Goal: Transaction & Acquisition: Purchase product/service

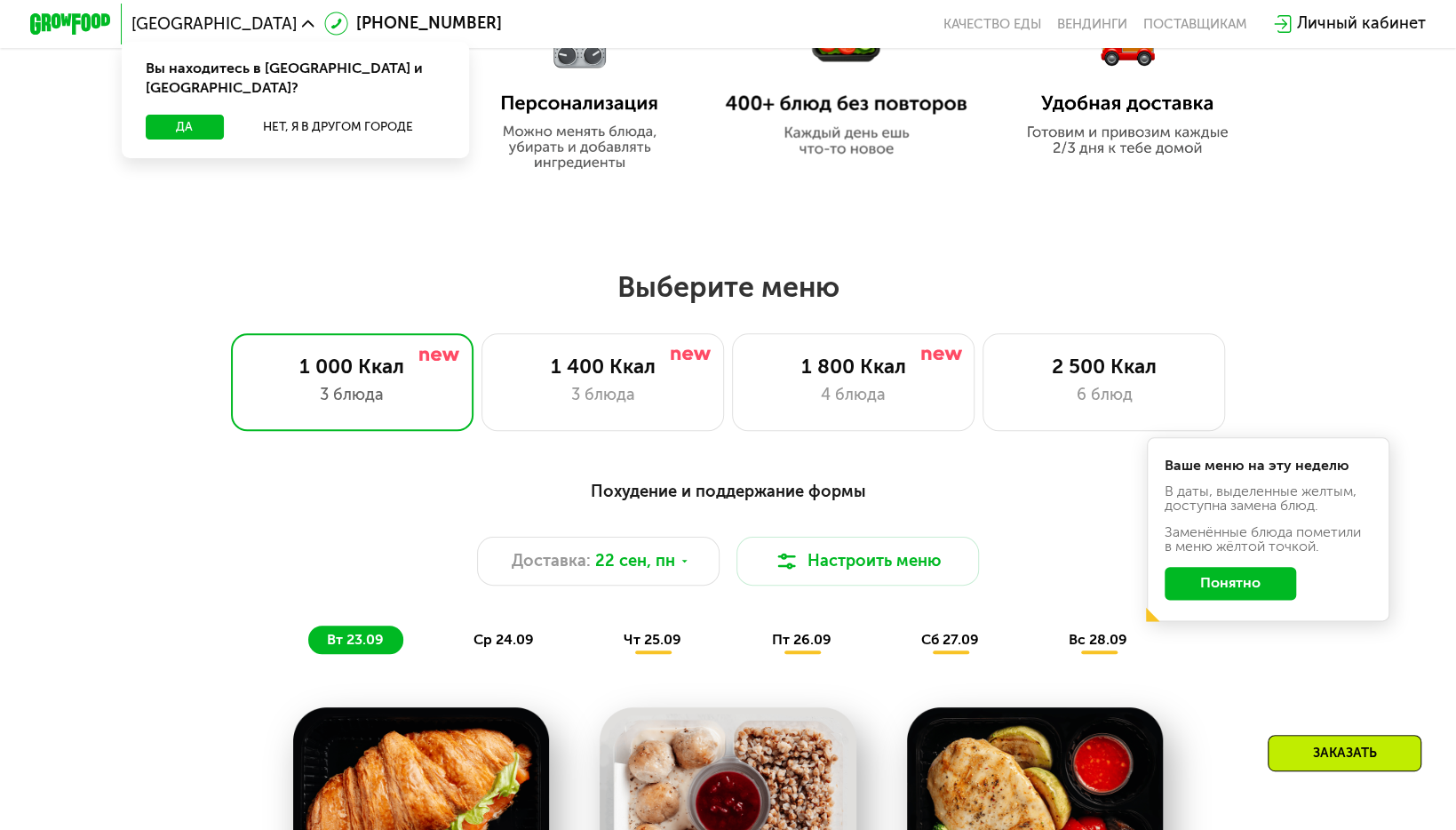
scroll to position [1055, 0]
click at [1059, 398] on div "6 блюд" at bounding box center [1104, 395] width 200 height 24
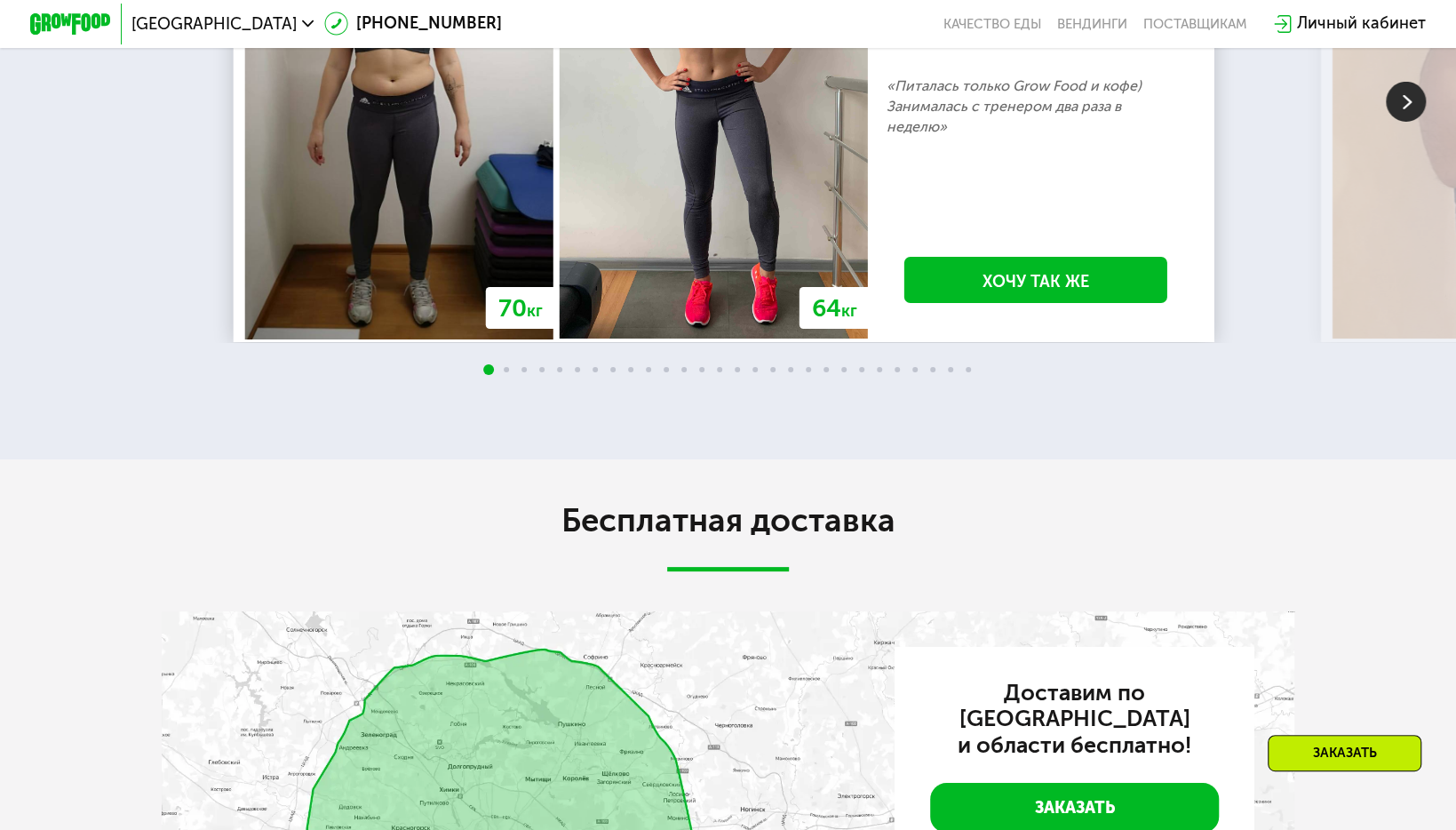
scroll to position [4069, 0]
click at [1403, 123] on img at bounding box center [1405, 102] width 40 height 40
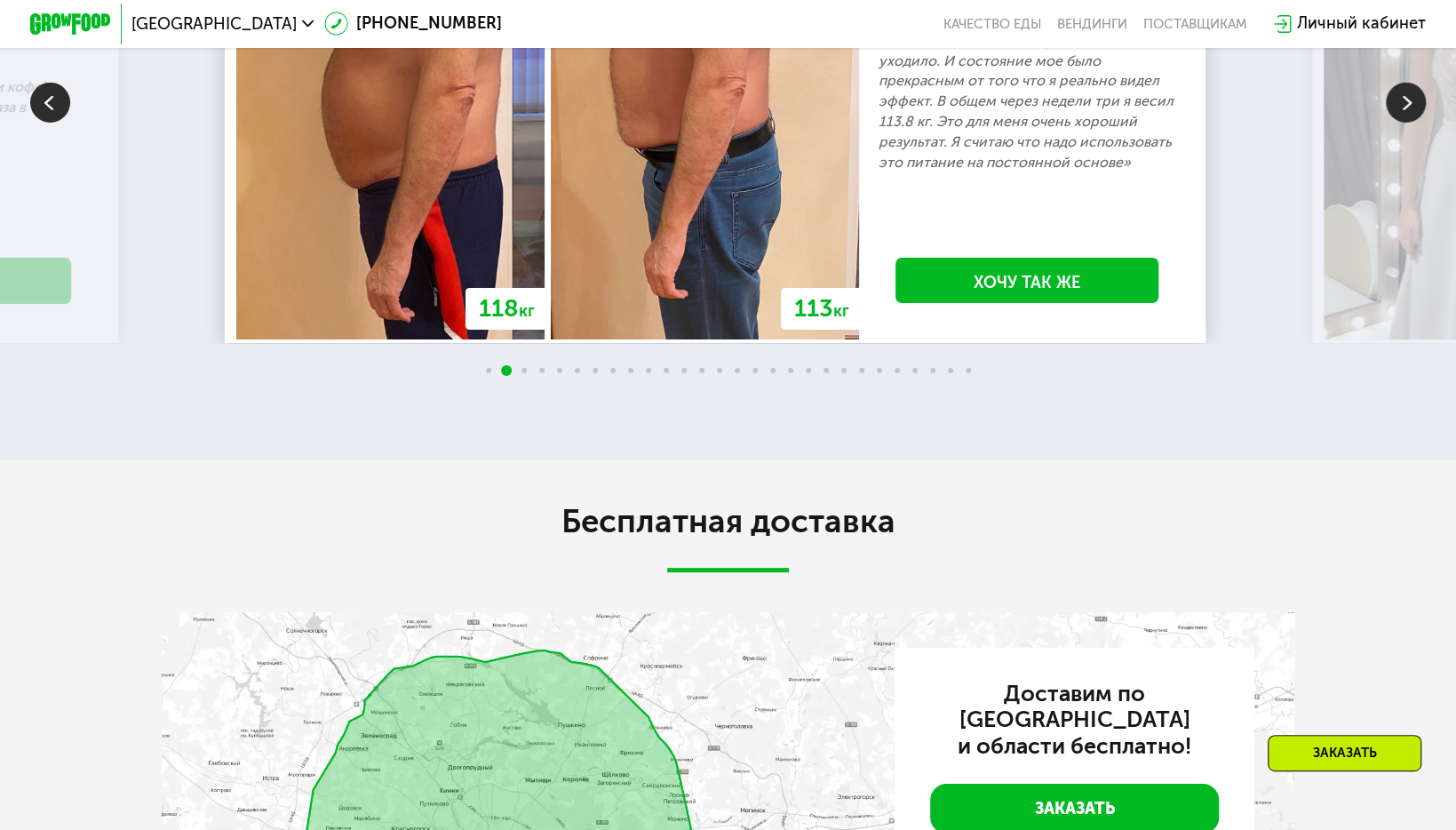
click at [1403, 123] on img at bounding box center [1405, 102] width 40 height 40
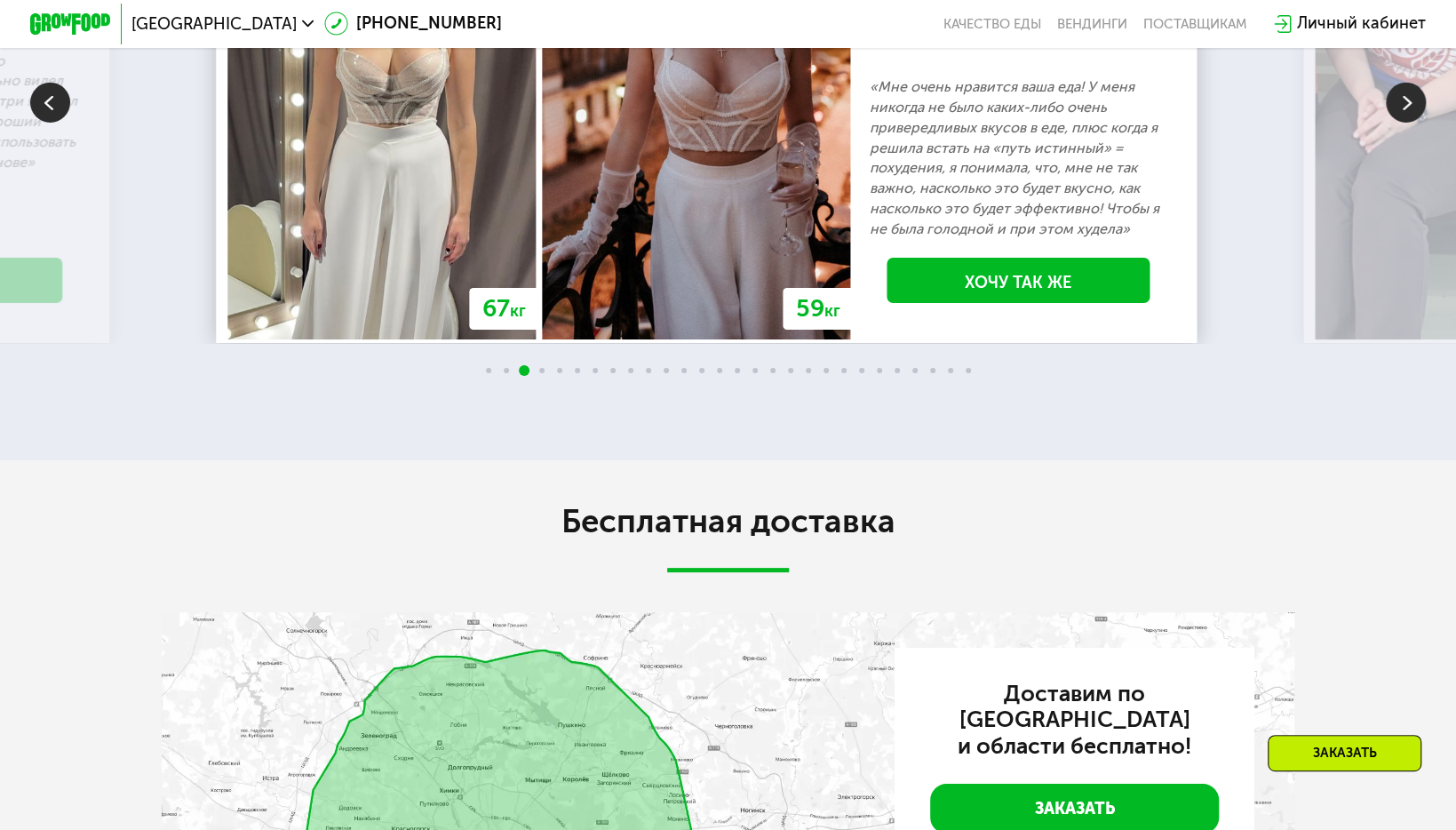
click at [1403, 123] on img at bounding box center [1405, 102] width 40 height 40
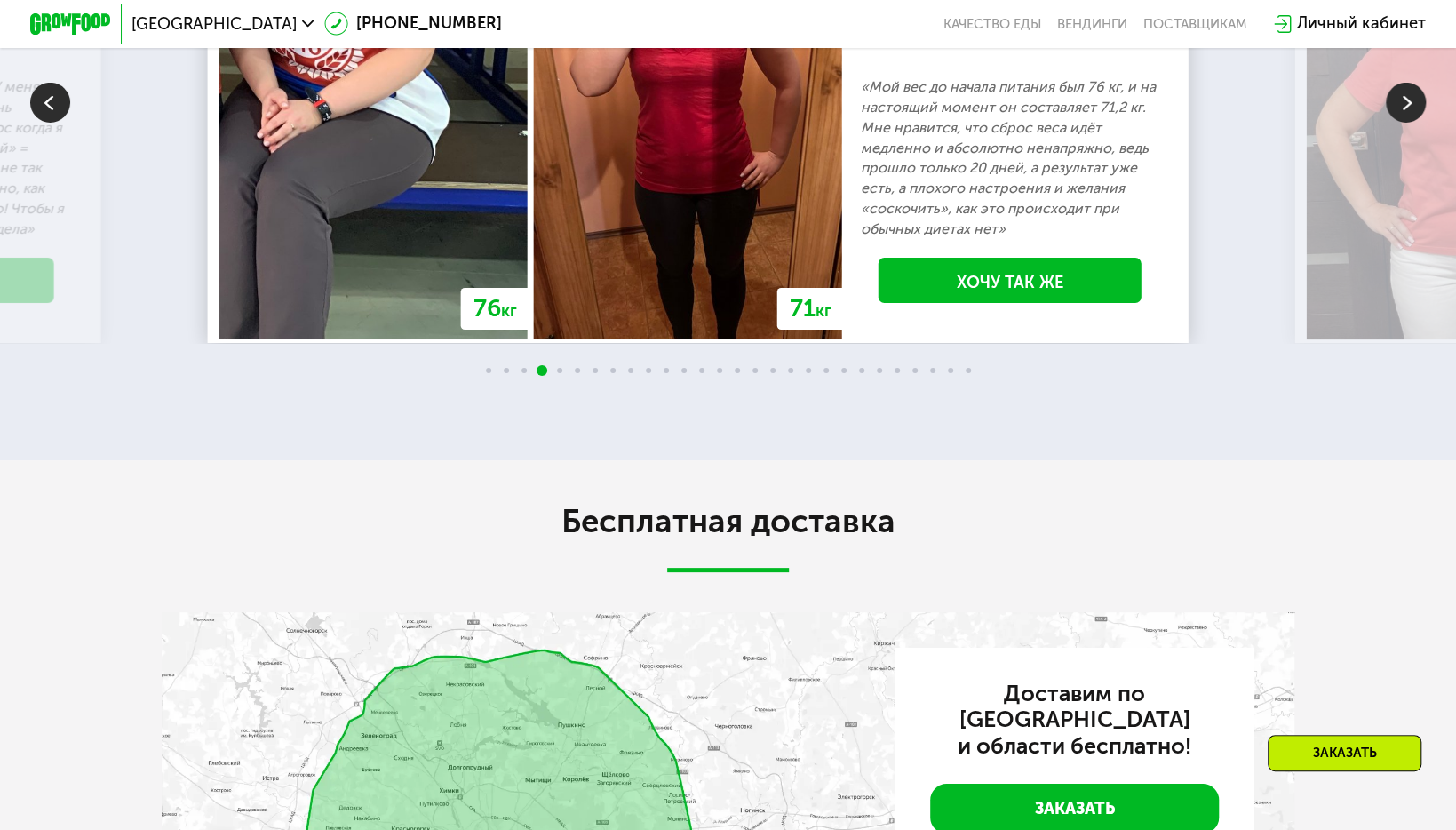
click at [1403, 123] on img at bounding box center [1405, 102] width 40 height 40
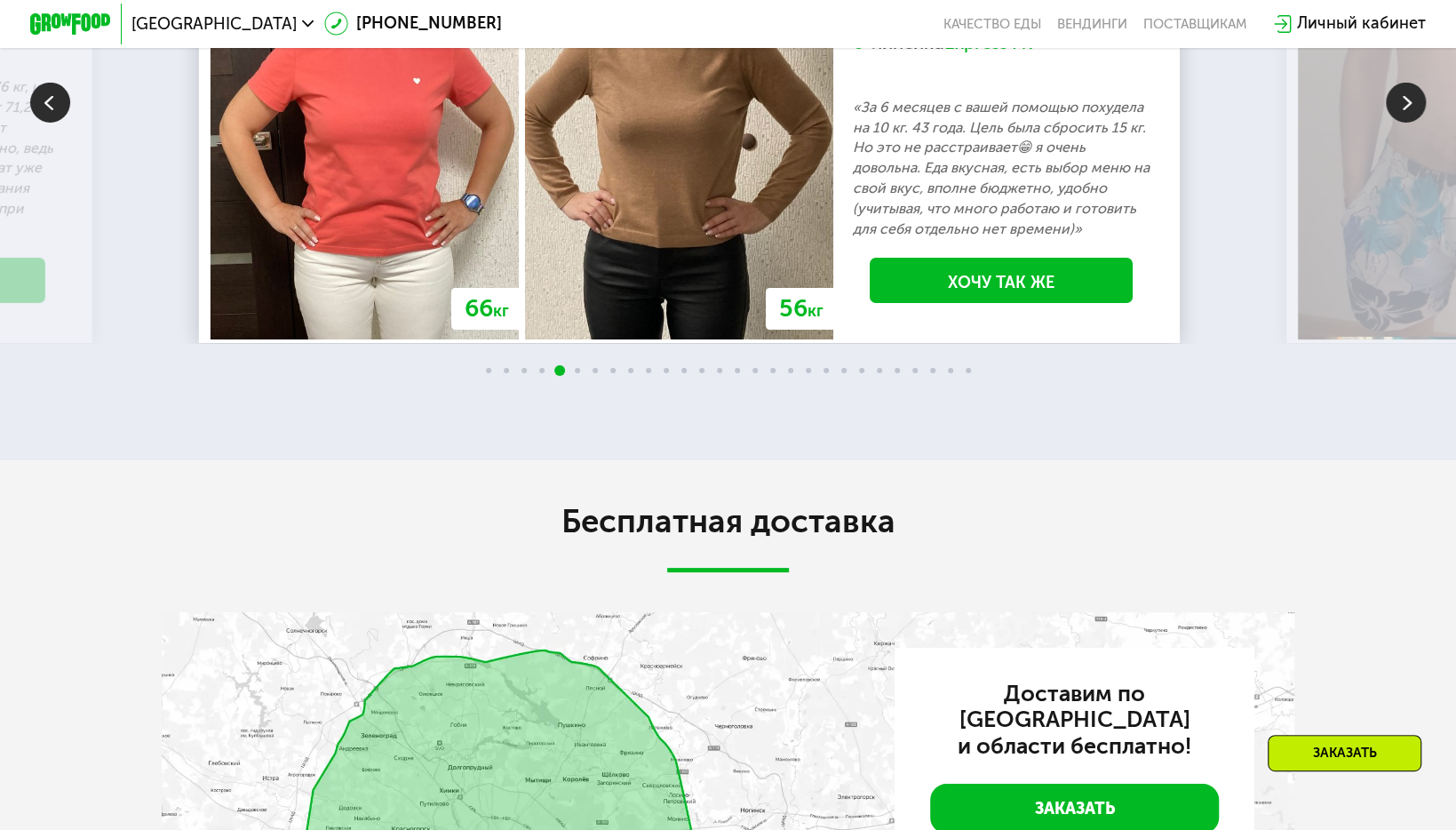
click at [1403, 123] on img at bounding box center [1405, 102] width 40 height 40
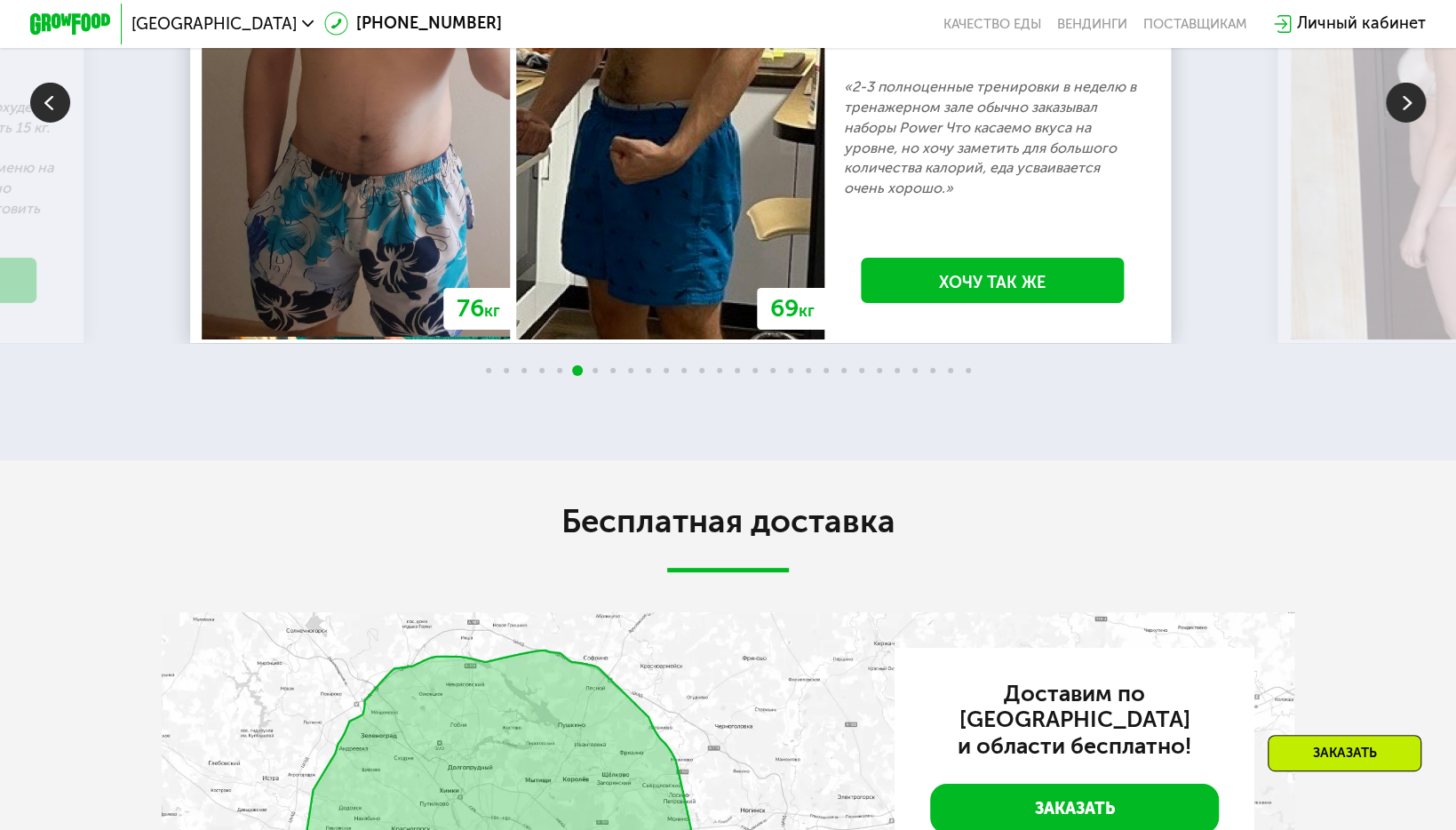
click at [1403, 123] on img at bounding box center [1405, 102] width 40 height 40
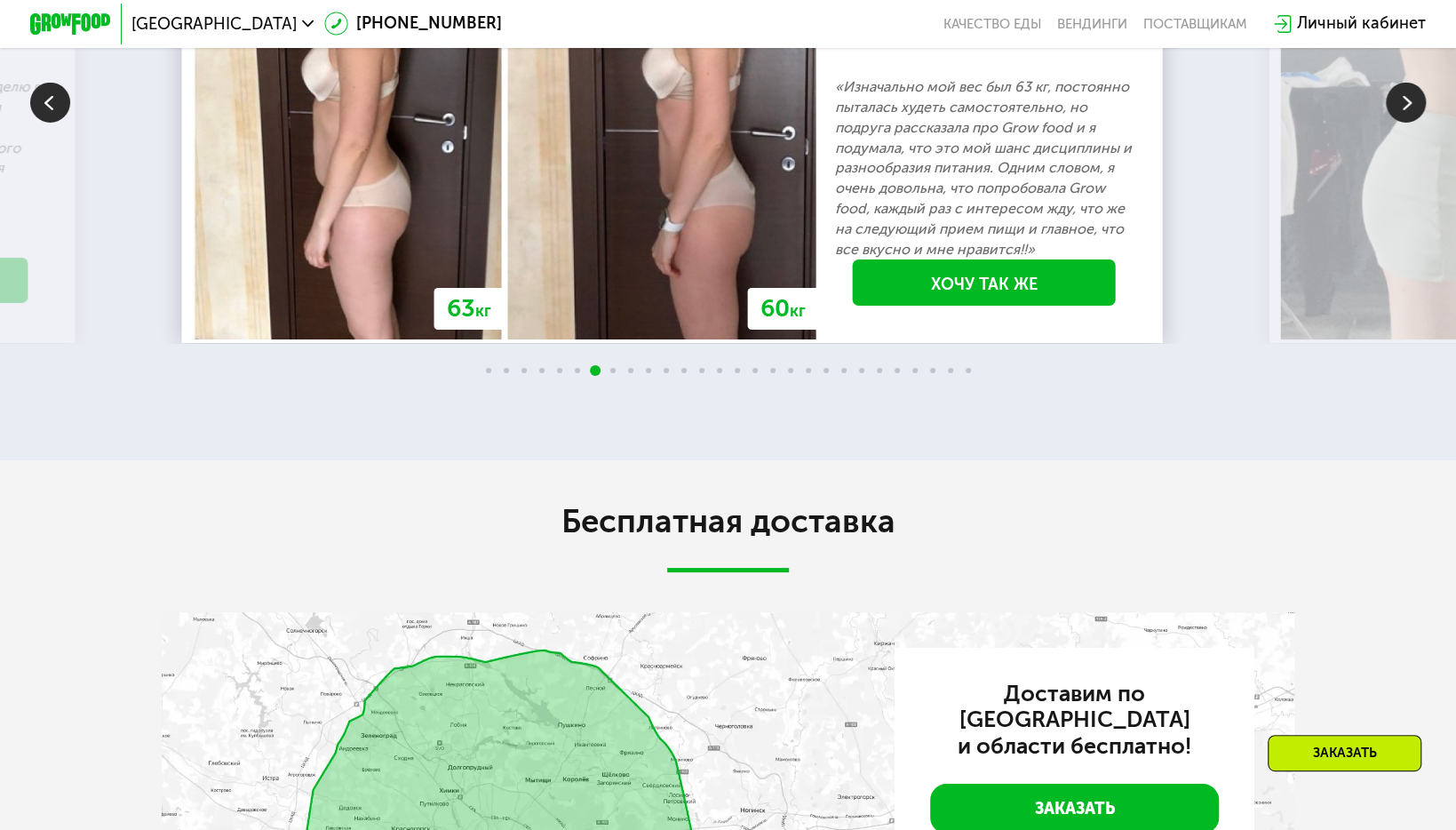
click at [1403, 123] on img at bounding box center [1405, 102] width 40 height 40
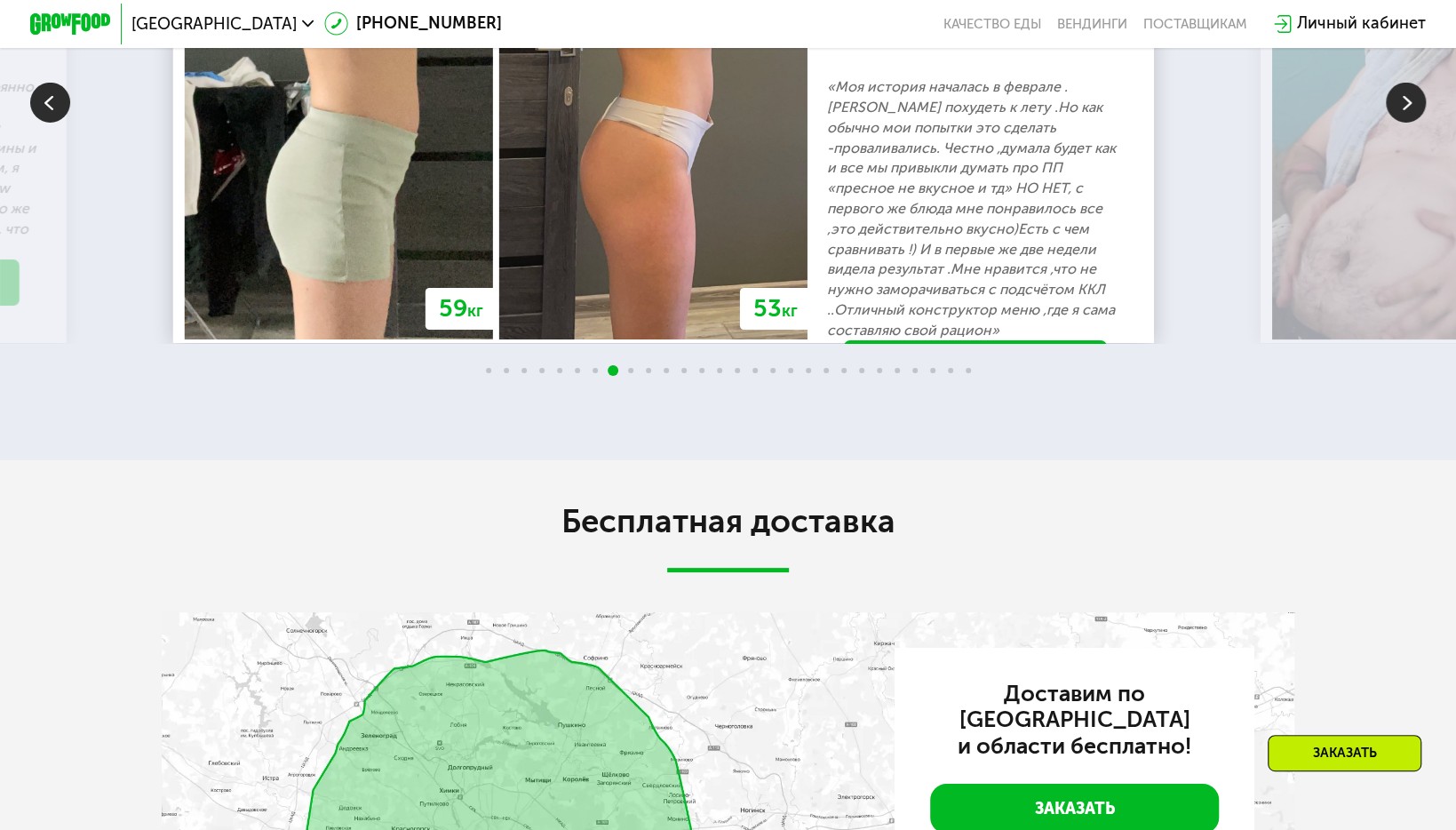
click at [1403, 123] on img at bounding box center [1405, 102] width 40 height 40
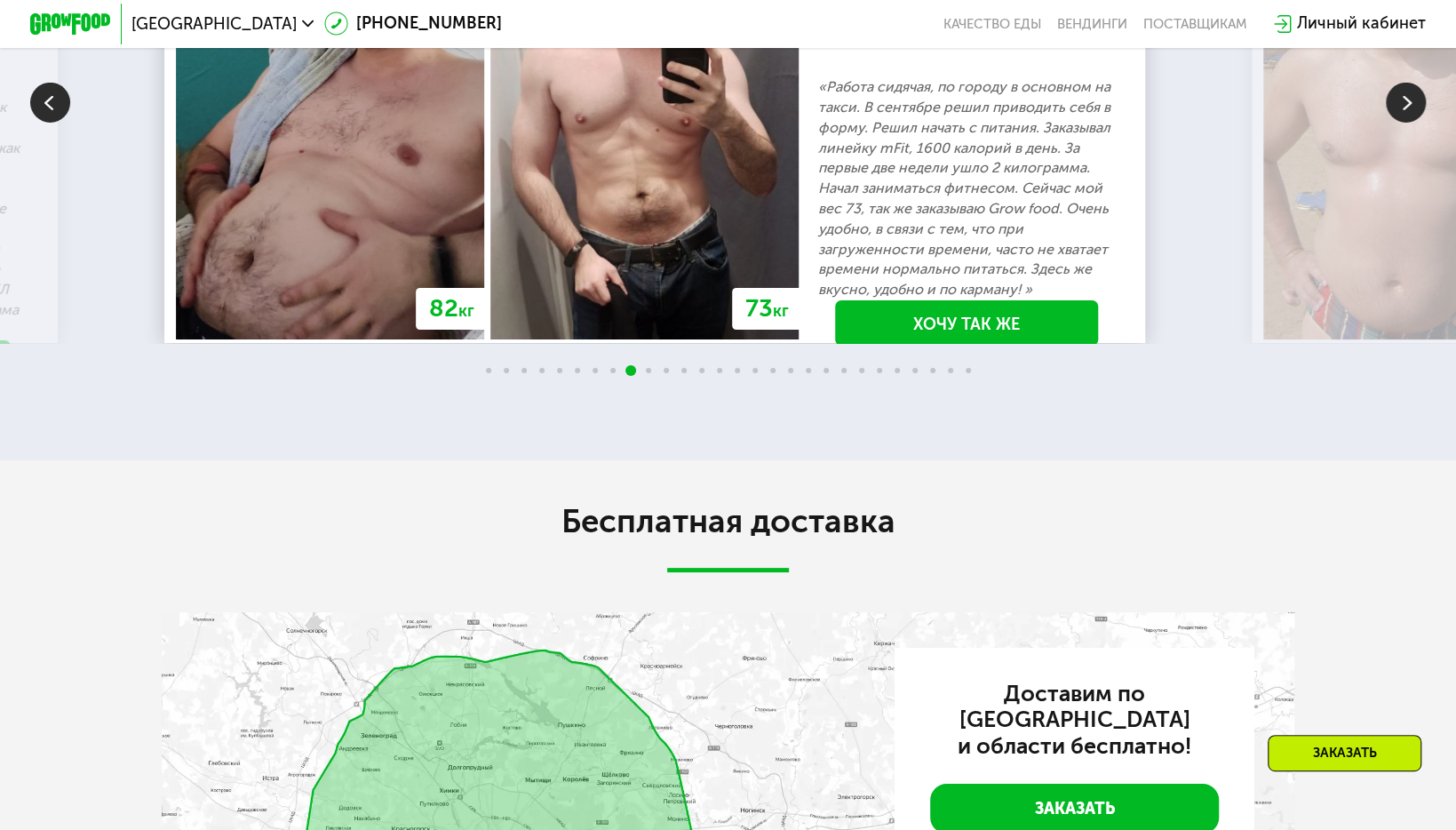
click at [1403, 123] on img at bounding box center [1405, 102] width 40 height 40
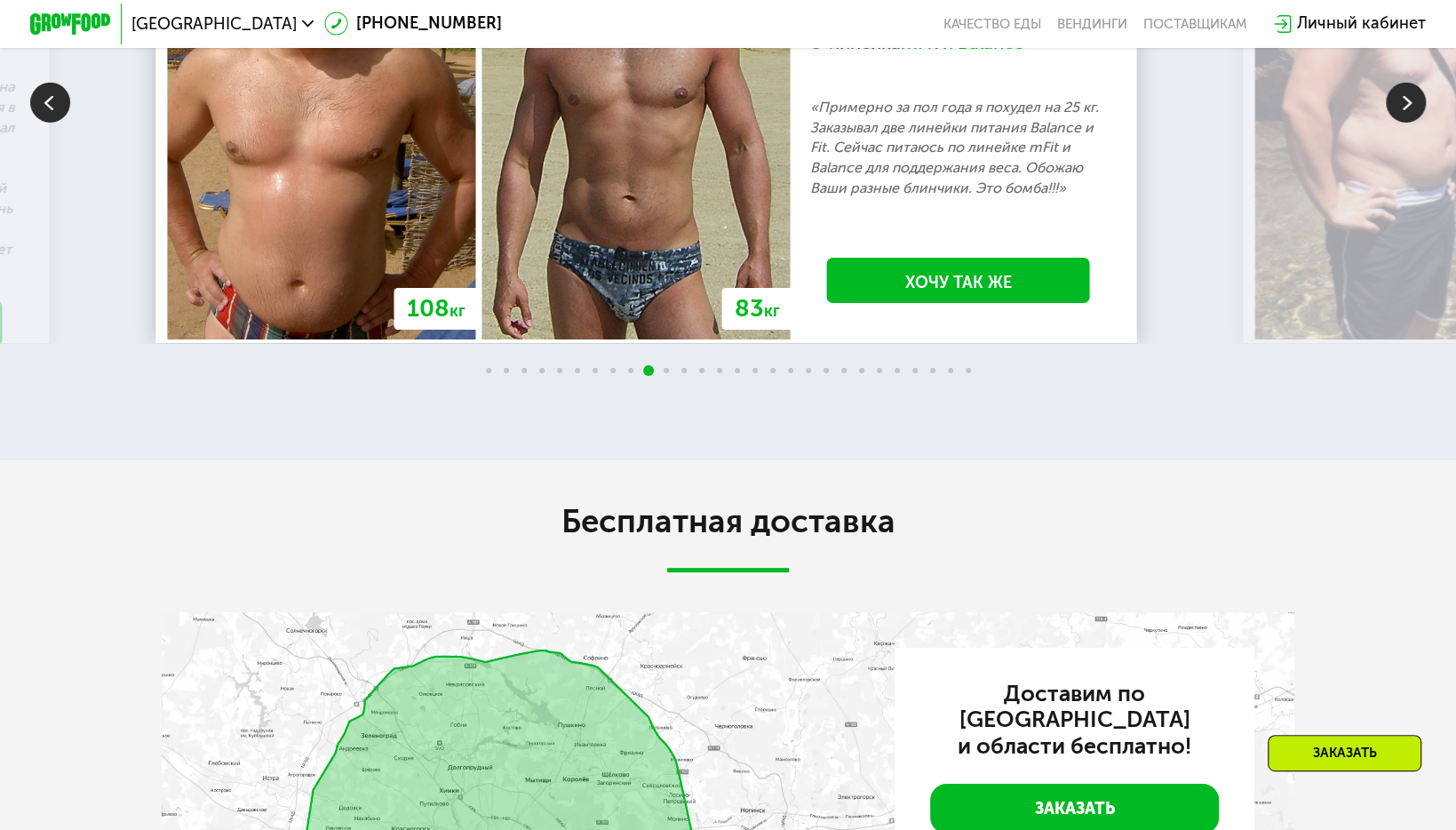
click at [1403, 123] on img at bounding box center [1405, 102] width 40 height 40
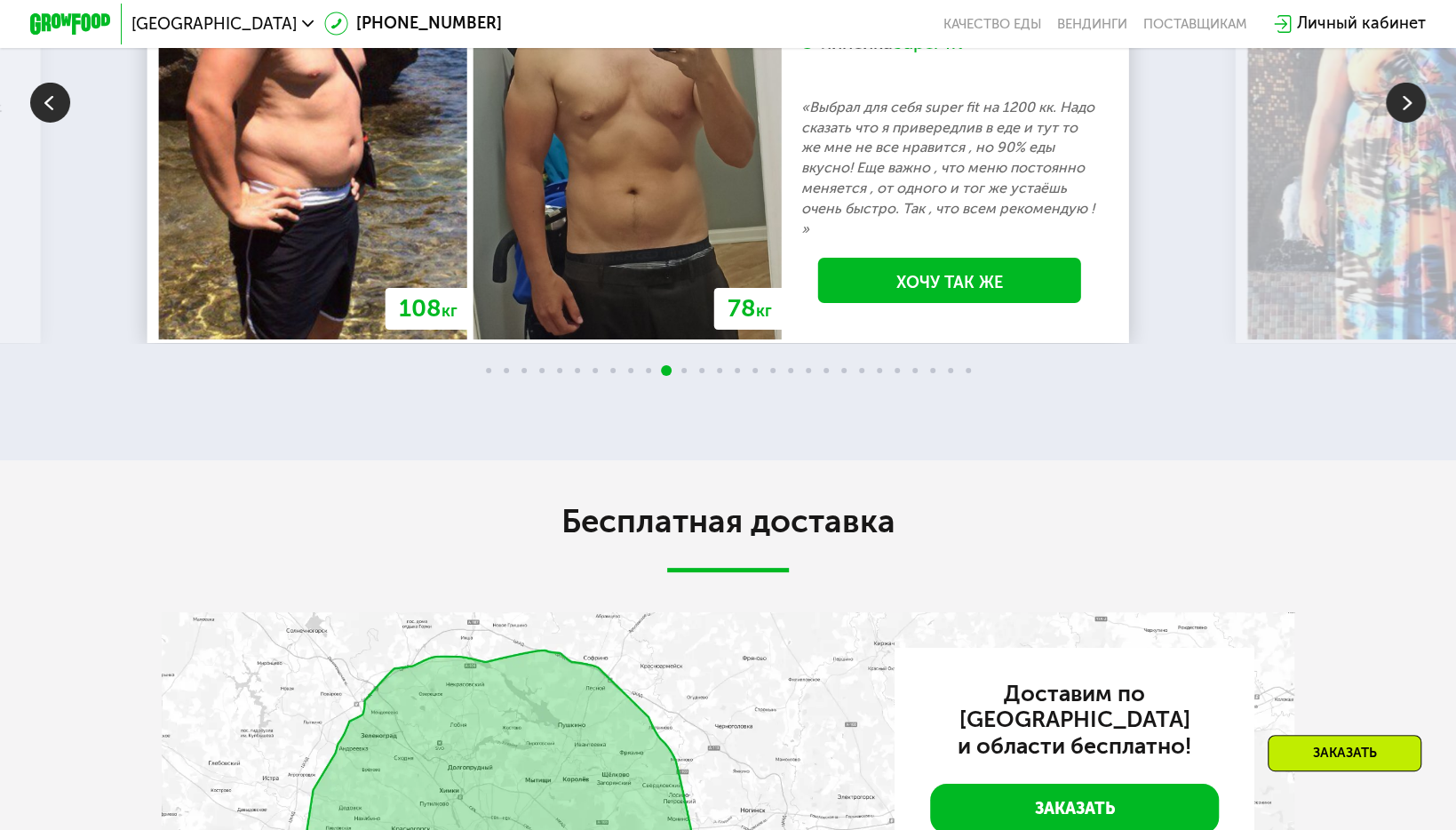
click at [1403, 123] on img at bounding box center [1405, 102] width 40 height 40
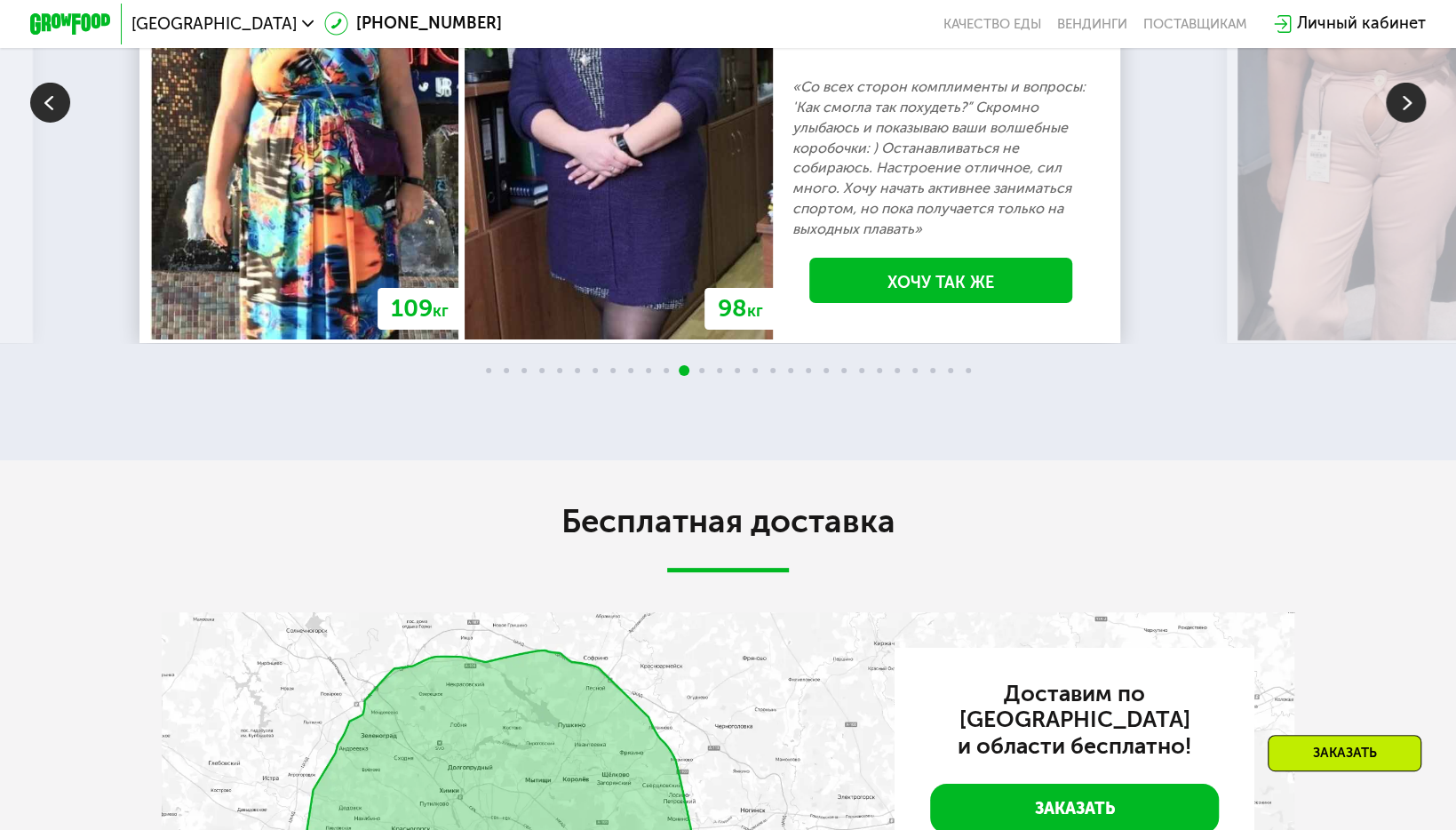
click at [1403, 123] on img at bounding box center [1405, 102] width 40 height 40
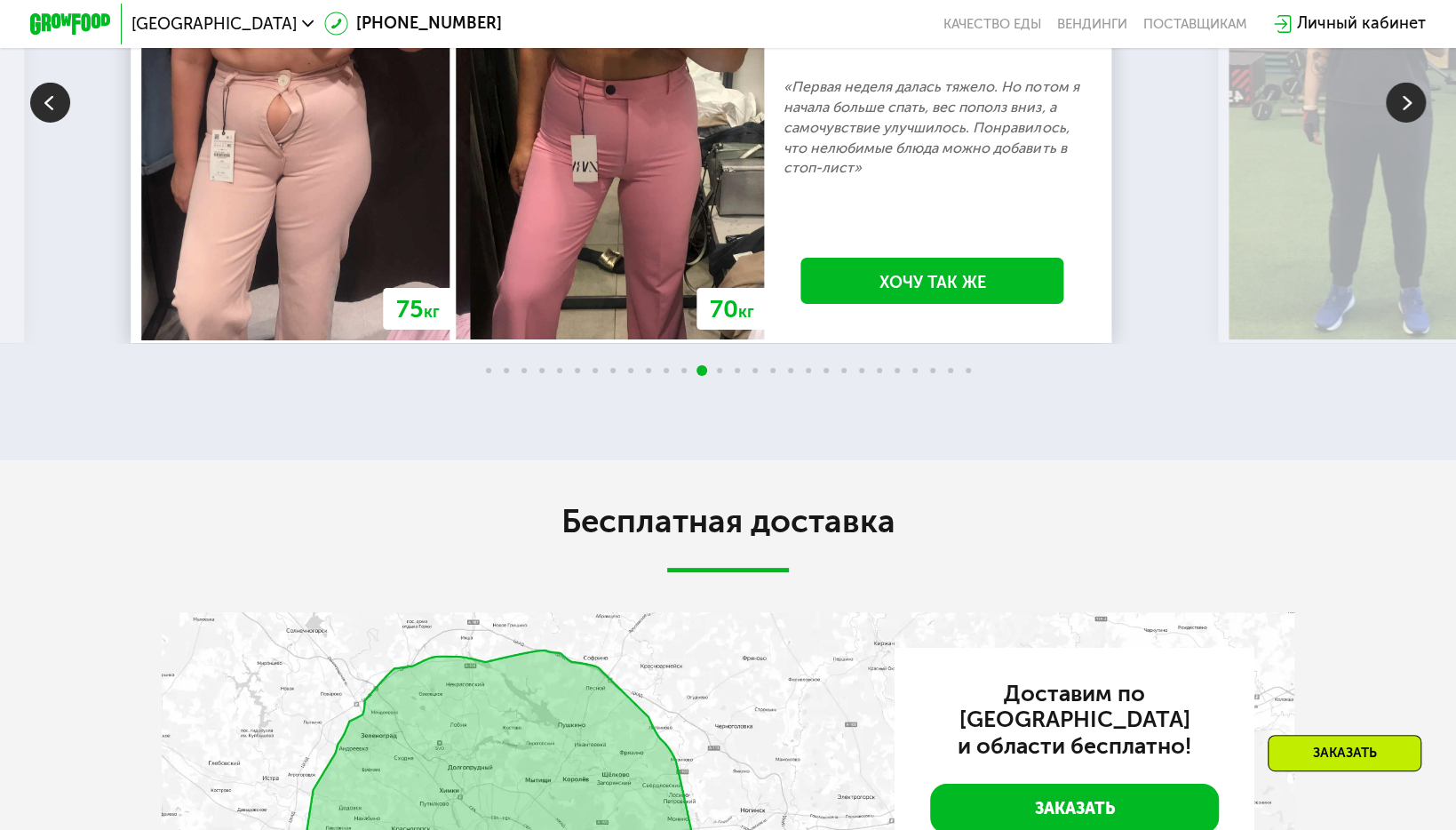
click at [1403, 123] on img at bounding box center [1405, 102] width 40 height 40
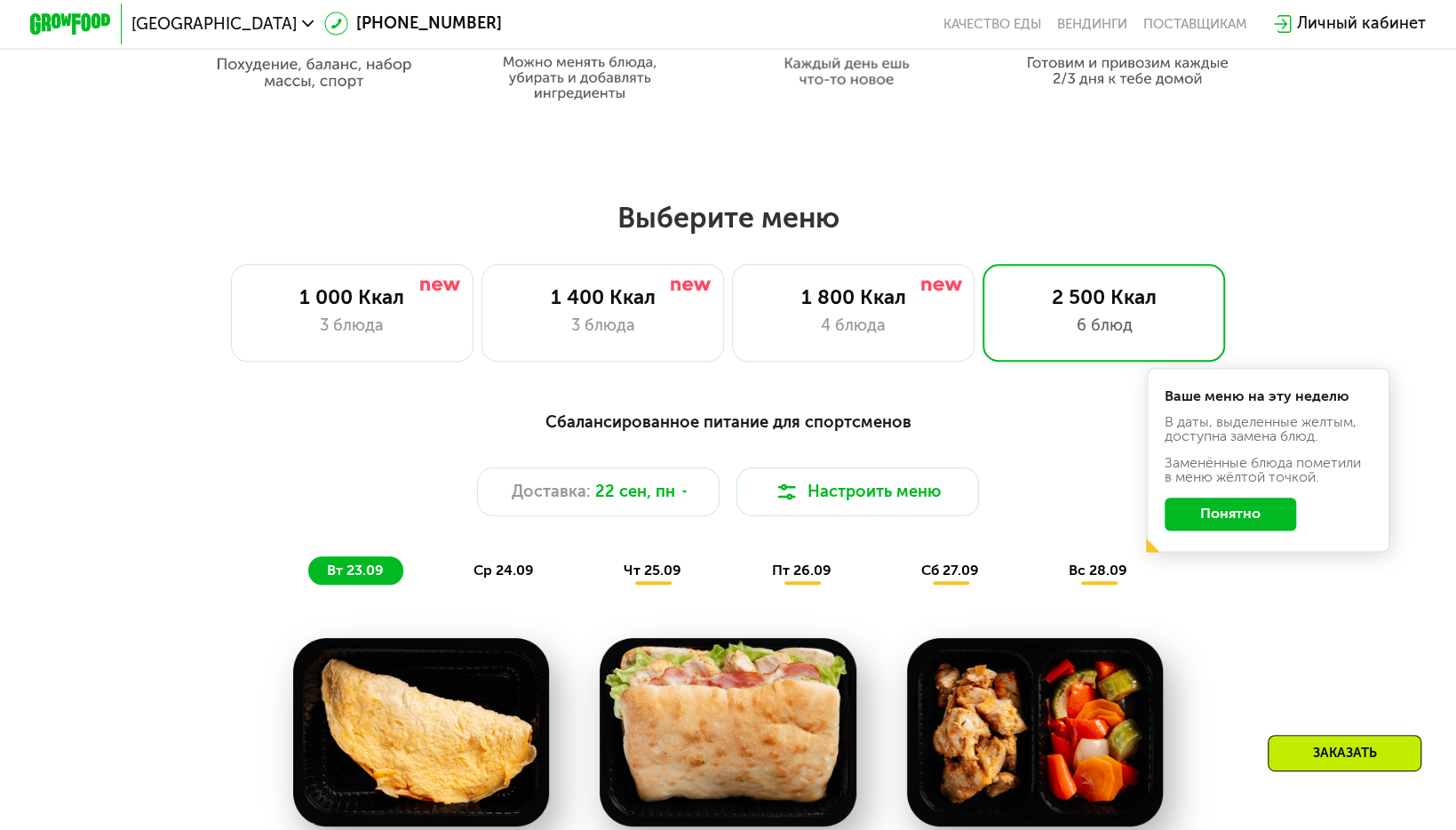
scroll to position [1086, 0]
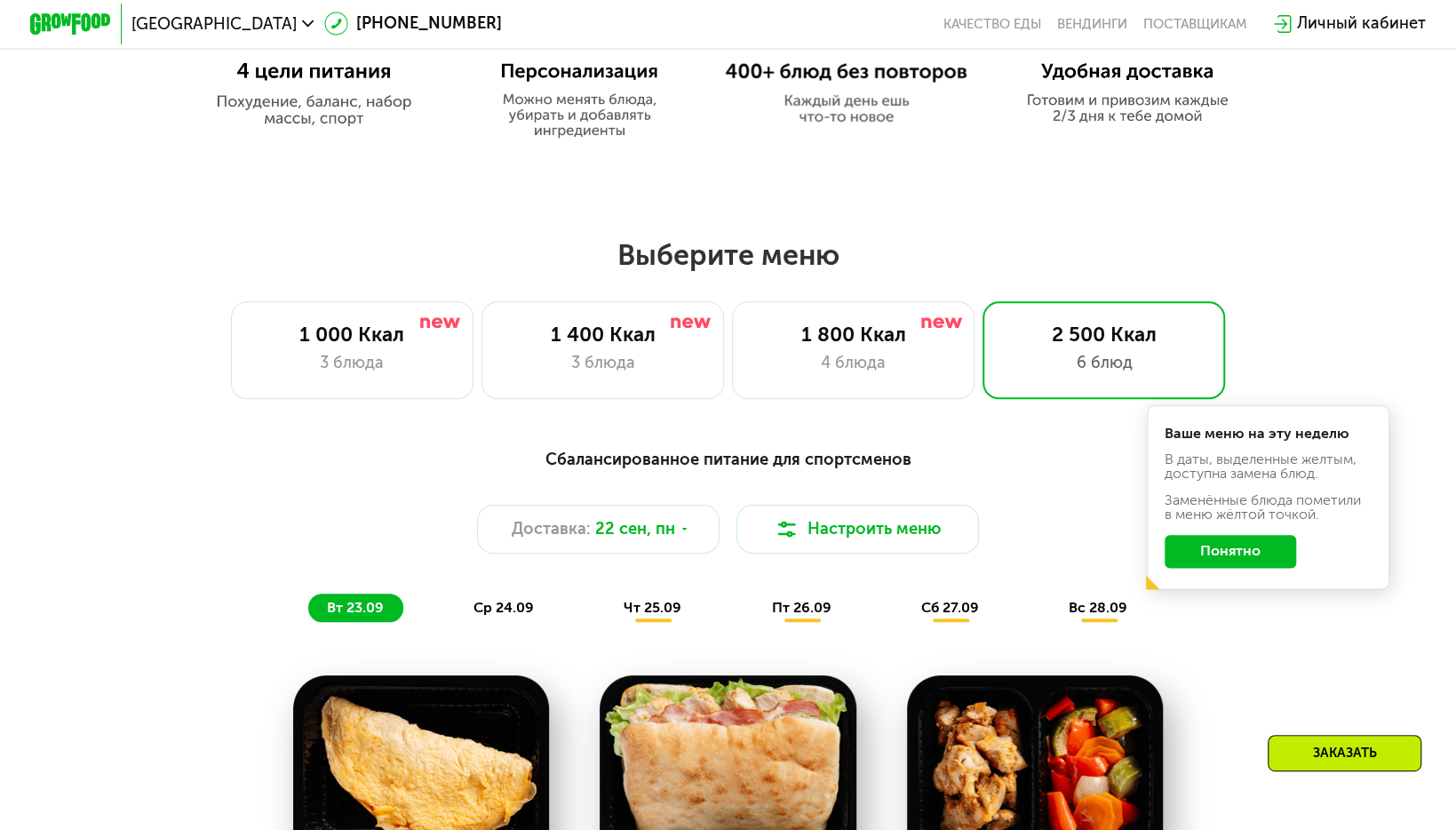
click at [495, 608] on span "ср 24.09" at bounding box center [504, 607] width 60 height 17
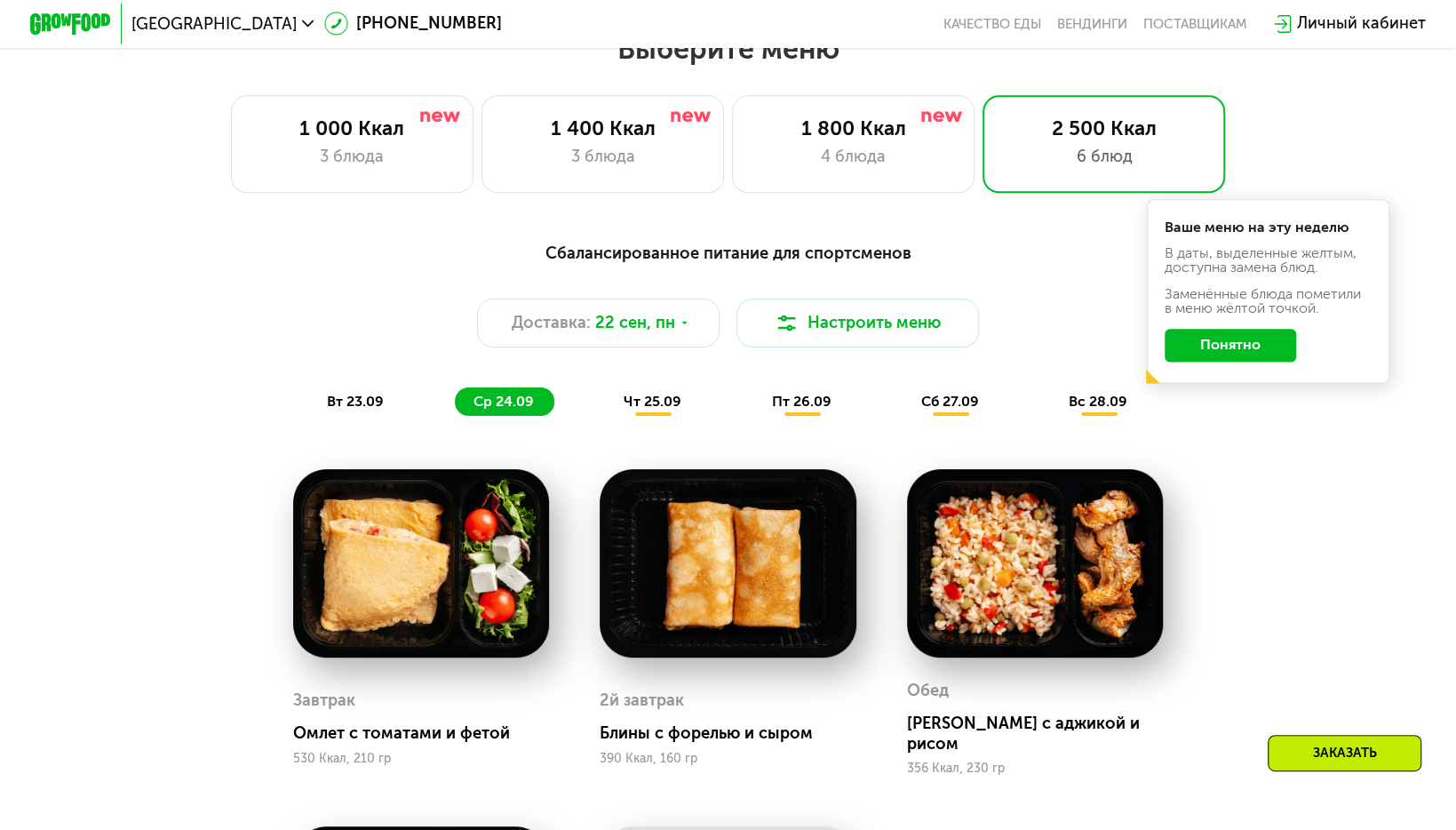
scroll to position [1293, 0]
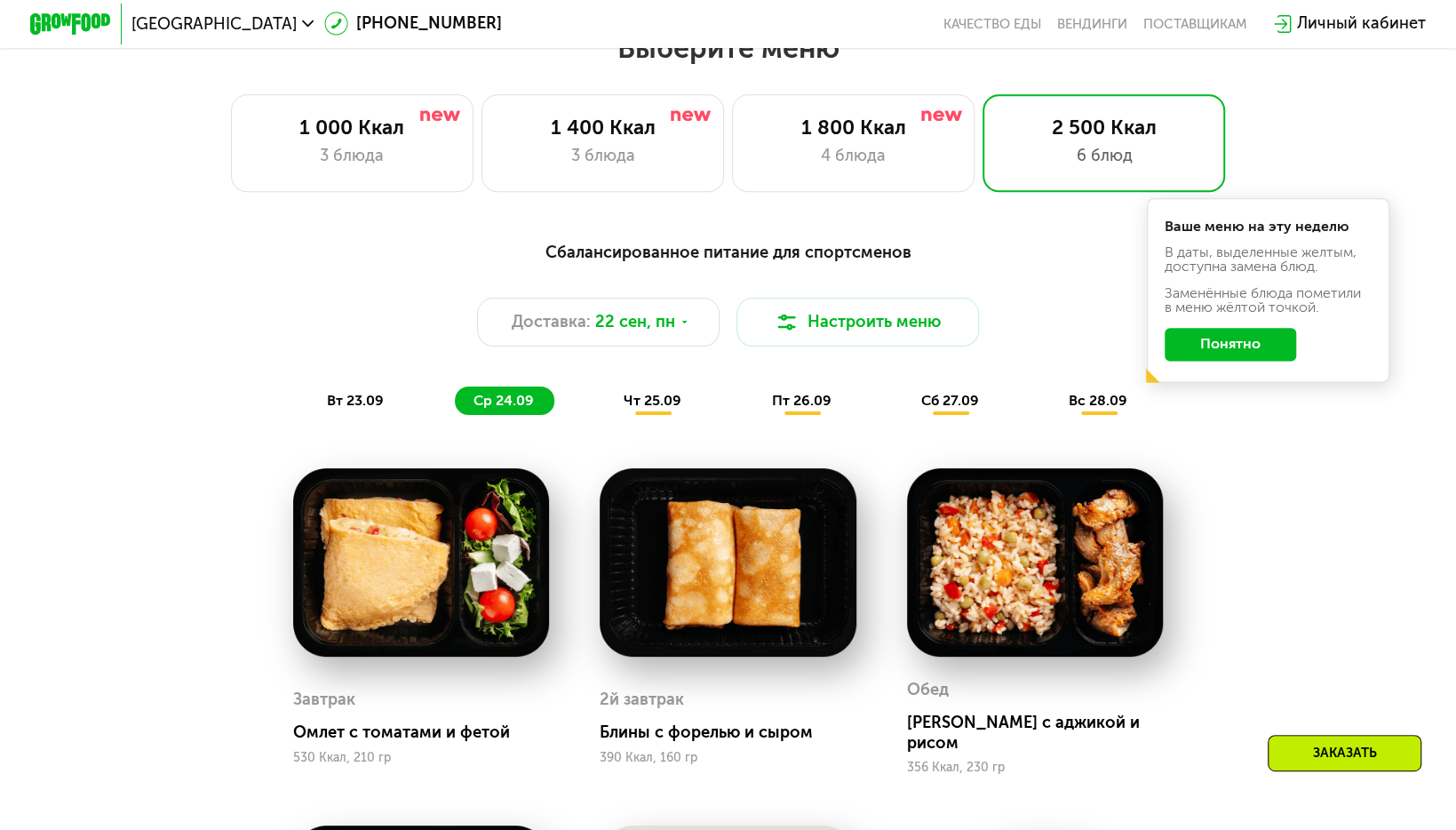
click at [357, 400] on div "вт 23.09" at bounding box center [356, 400] width 95 height 29
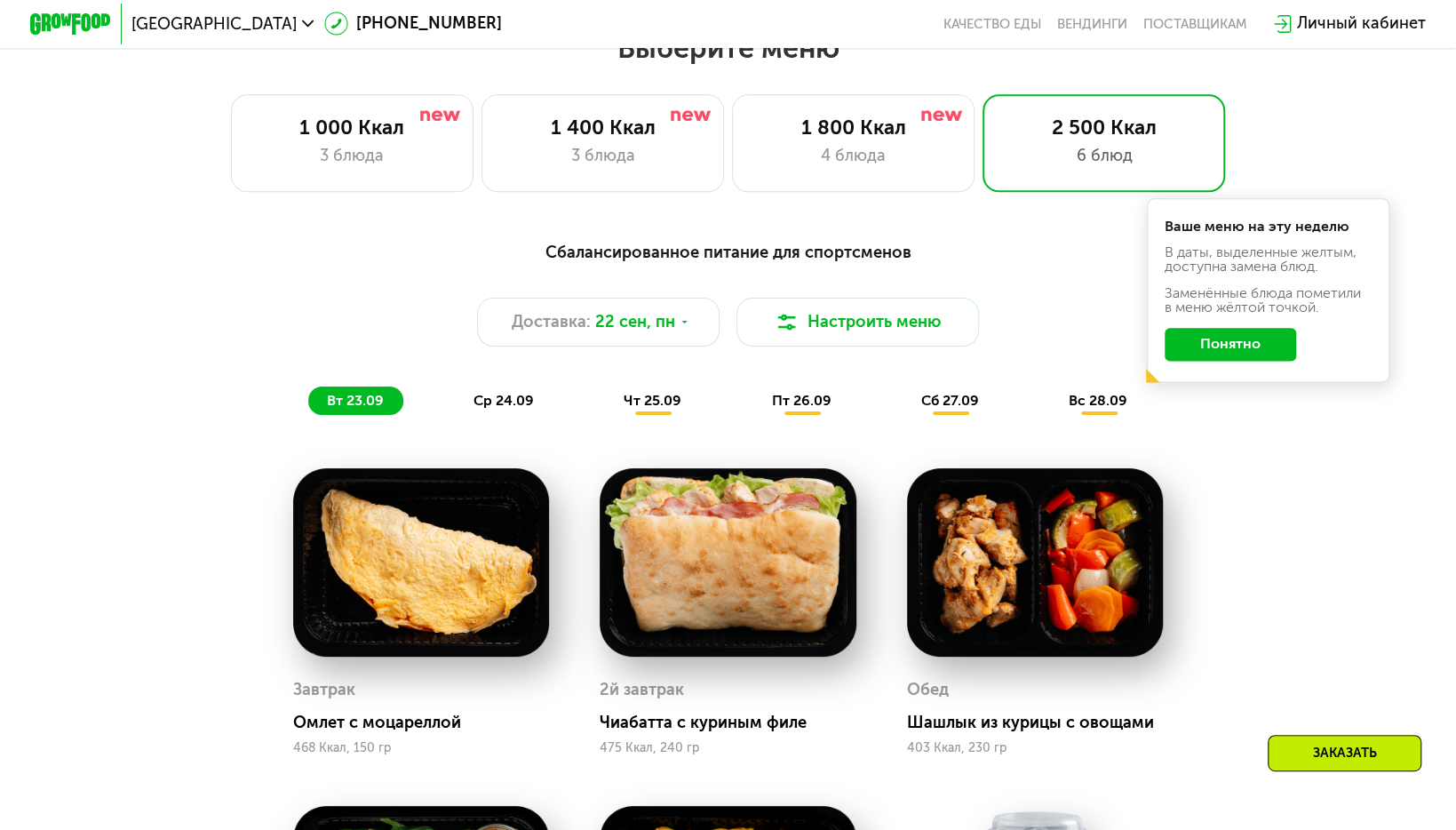
click at [479, 409] on span "ср 24.09" at bounding box center [504, 400] width 60 height 17
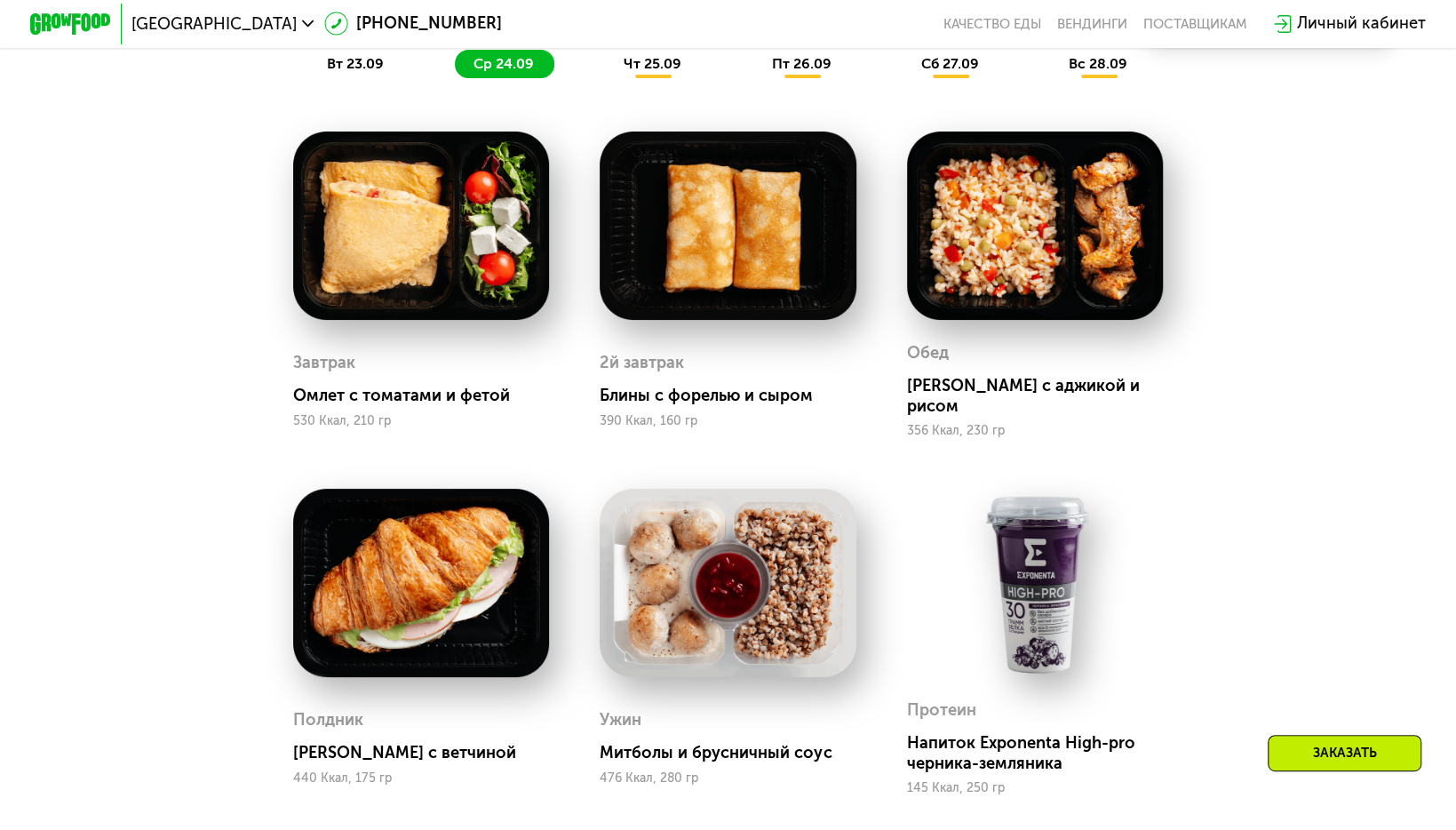
scroll to position [1620, 0]
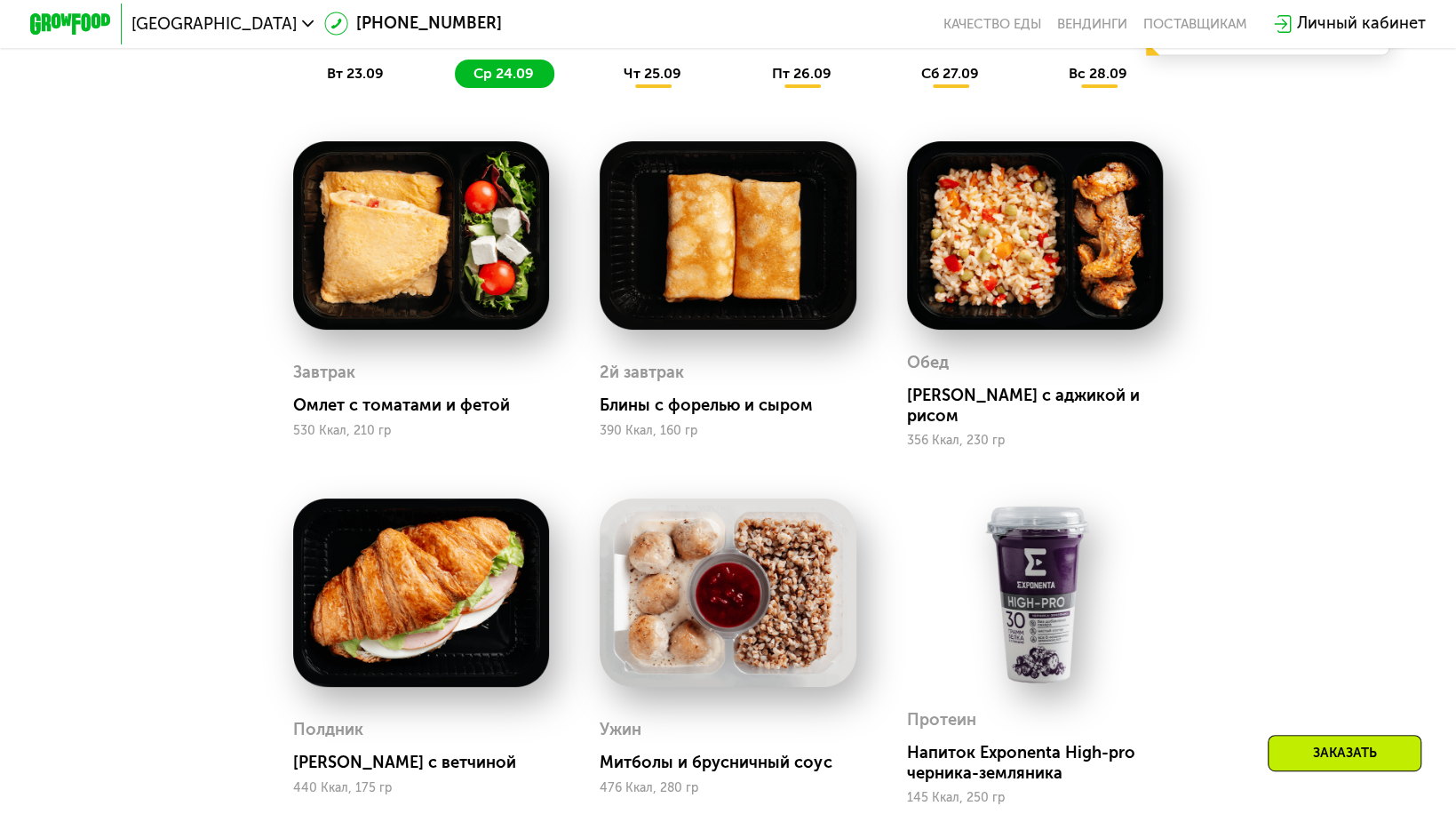
click at [651, 80] on span "чт 25.09" at bounding box center [652, 73] width 58 height 17
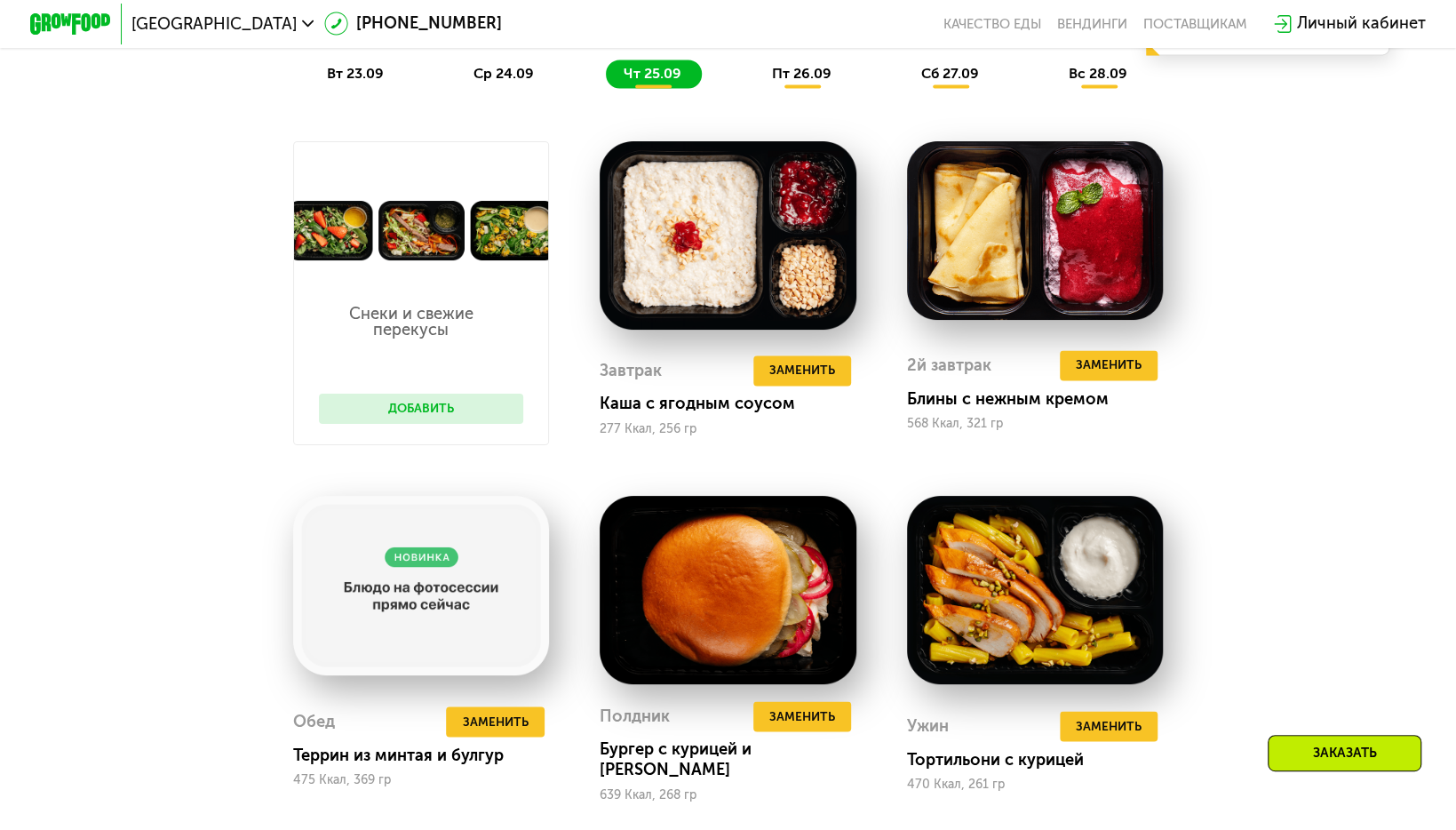
click at [792, 81] on span "пт 26.09" at bounding box center [801, 73] width 59 height 17
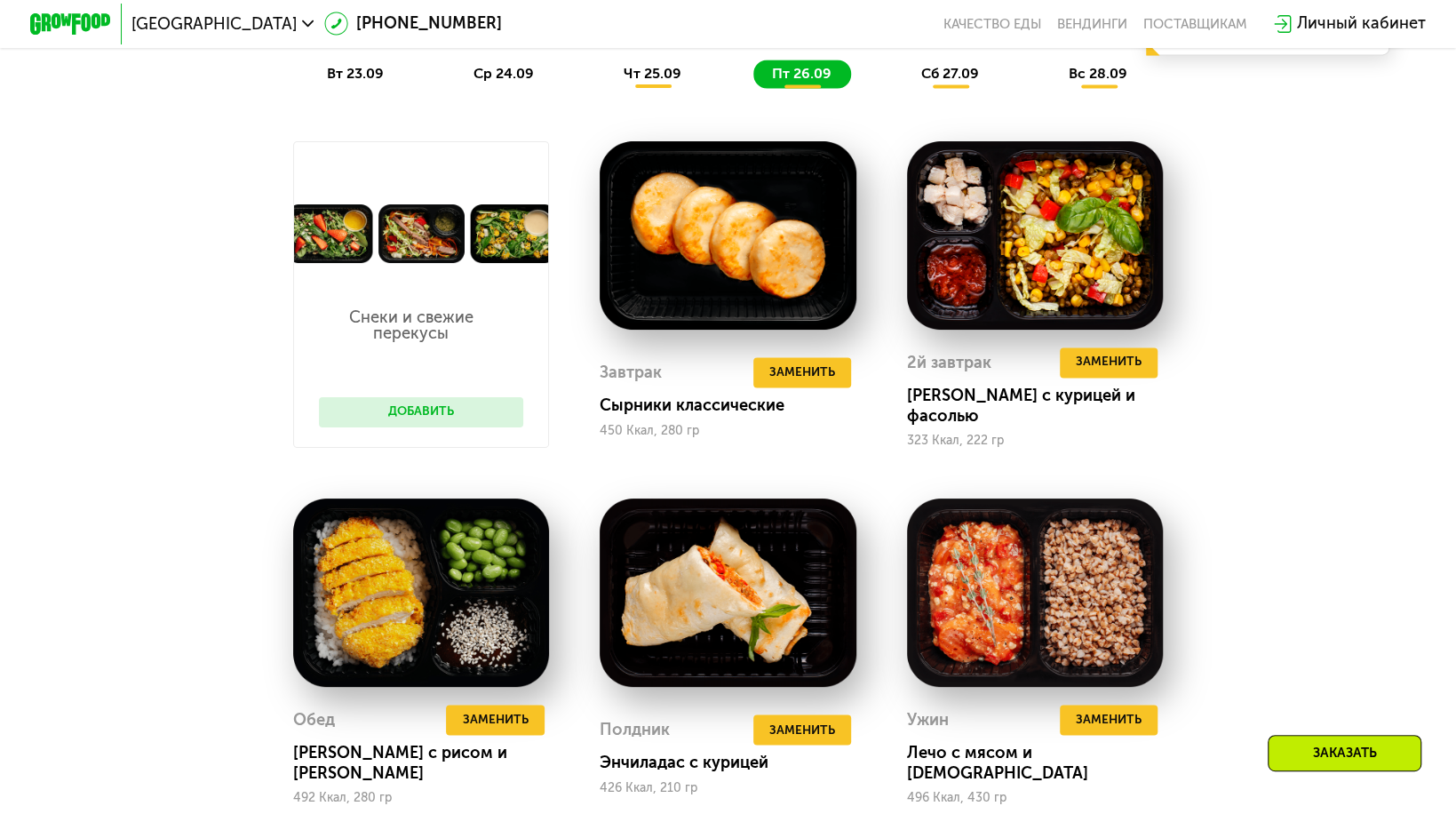
click at [955, 81] on span "сб 27.09" at bounding box center [950, 73] width 58 height 17
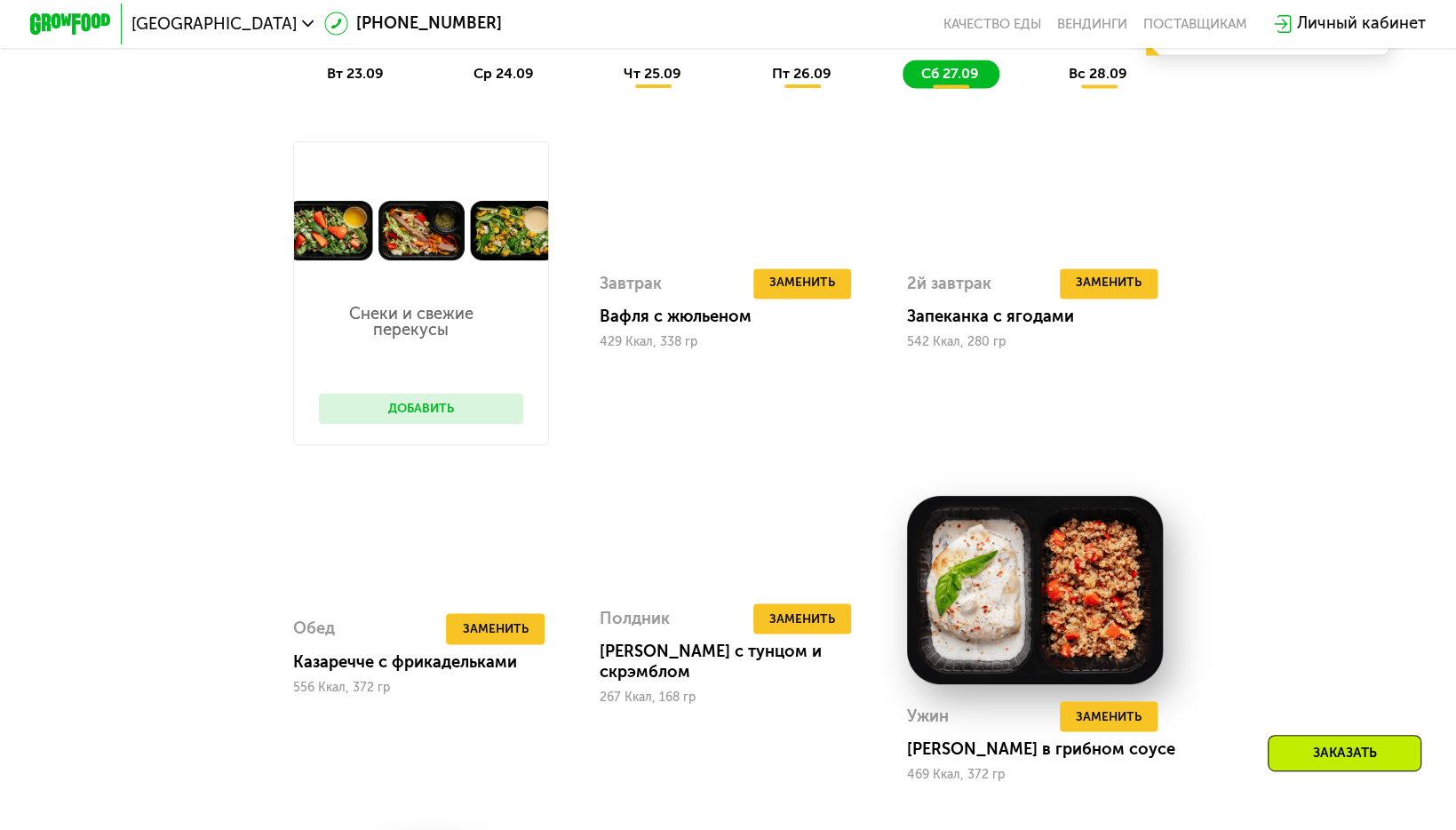
click at [1060, 73] on div "вс 28.09" at bounding box center [1099, 73] width 97 height 29
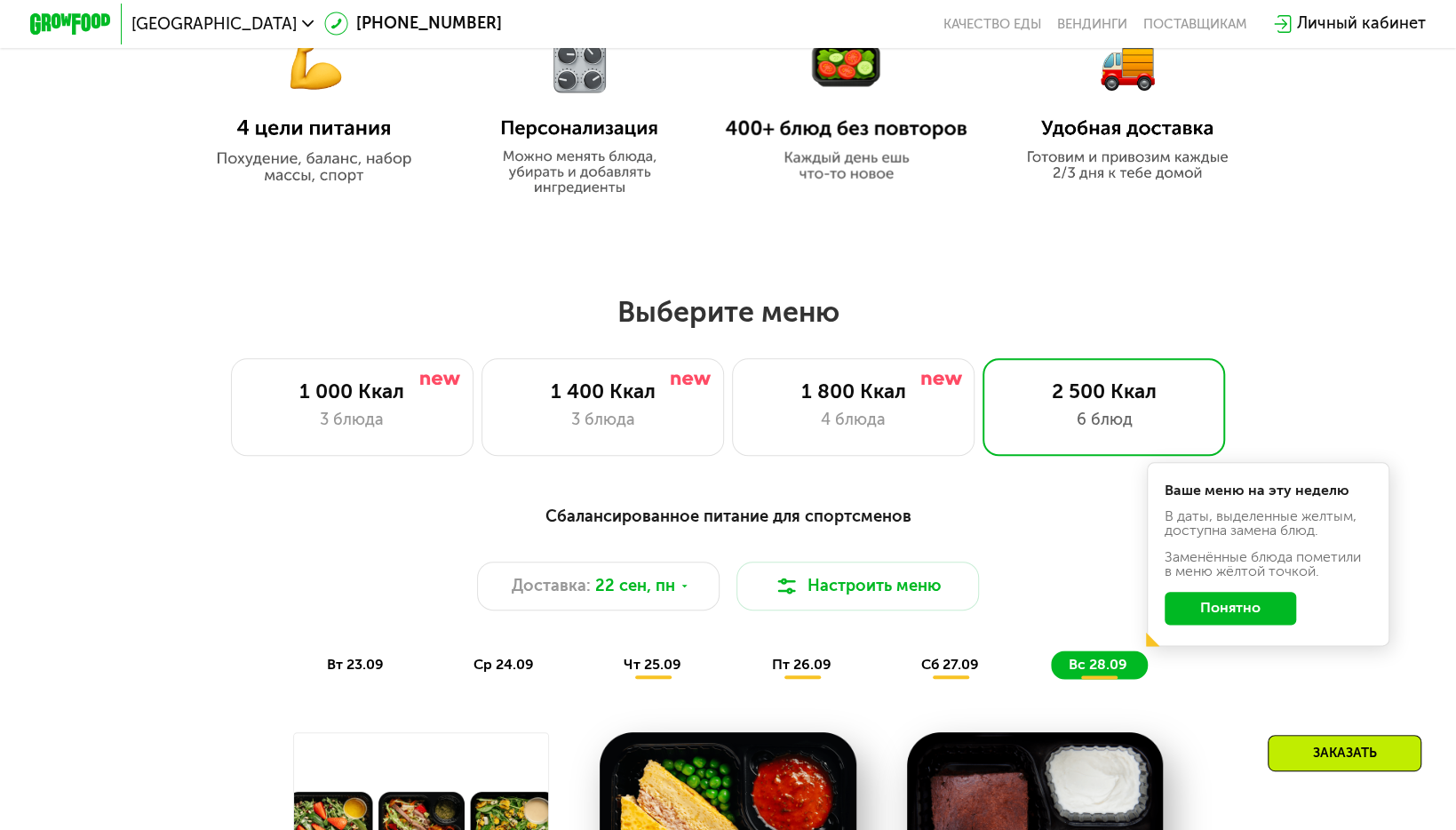
scroll to position [1106, 0]
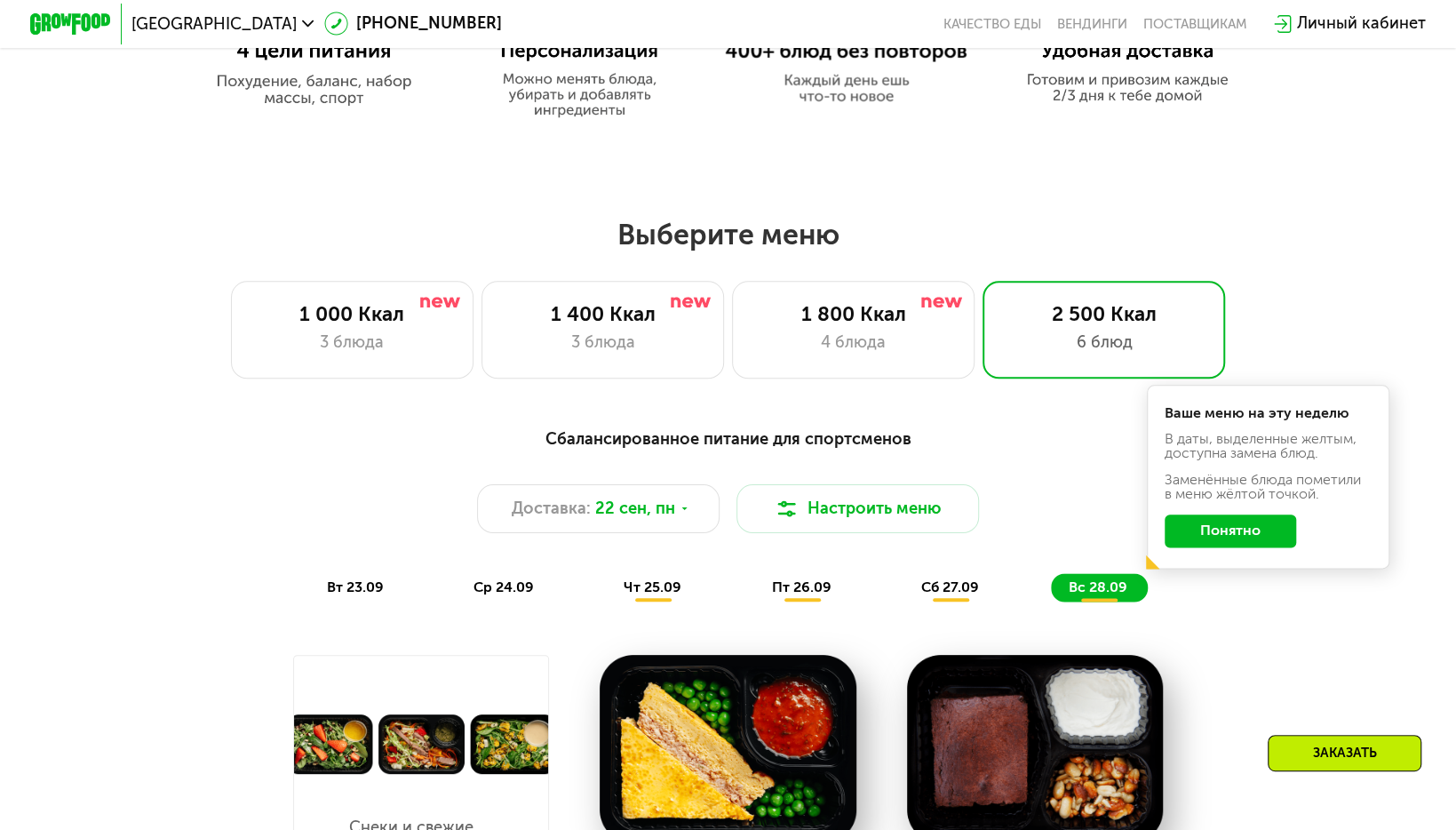
click at [143, 29] on span "[GEOGRAPHIC_DATA]" at bounding box center [213, 23] width 165 height 16
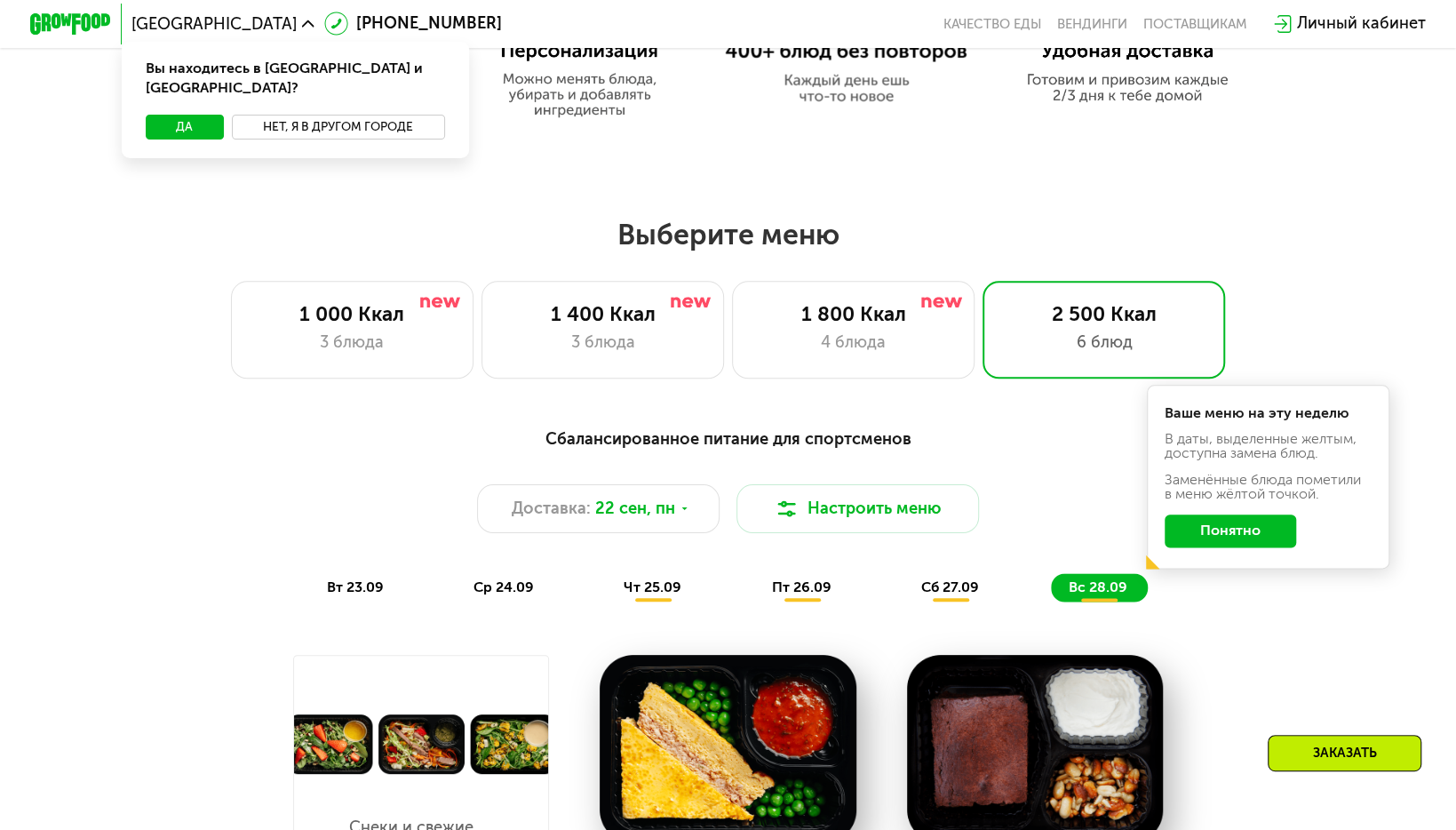
click at [285, 115] on button "Нет, я в другом городе" at bounding box center [338, 127] width 213 height 24
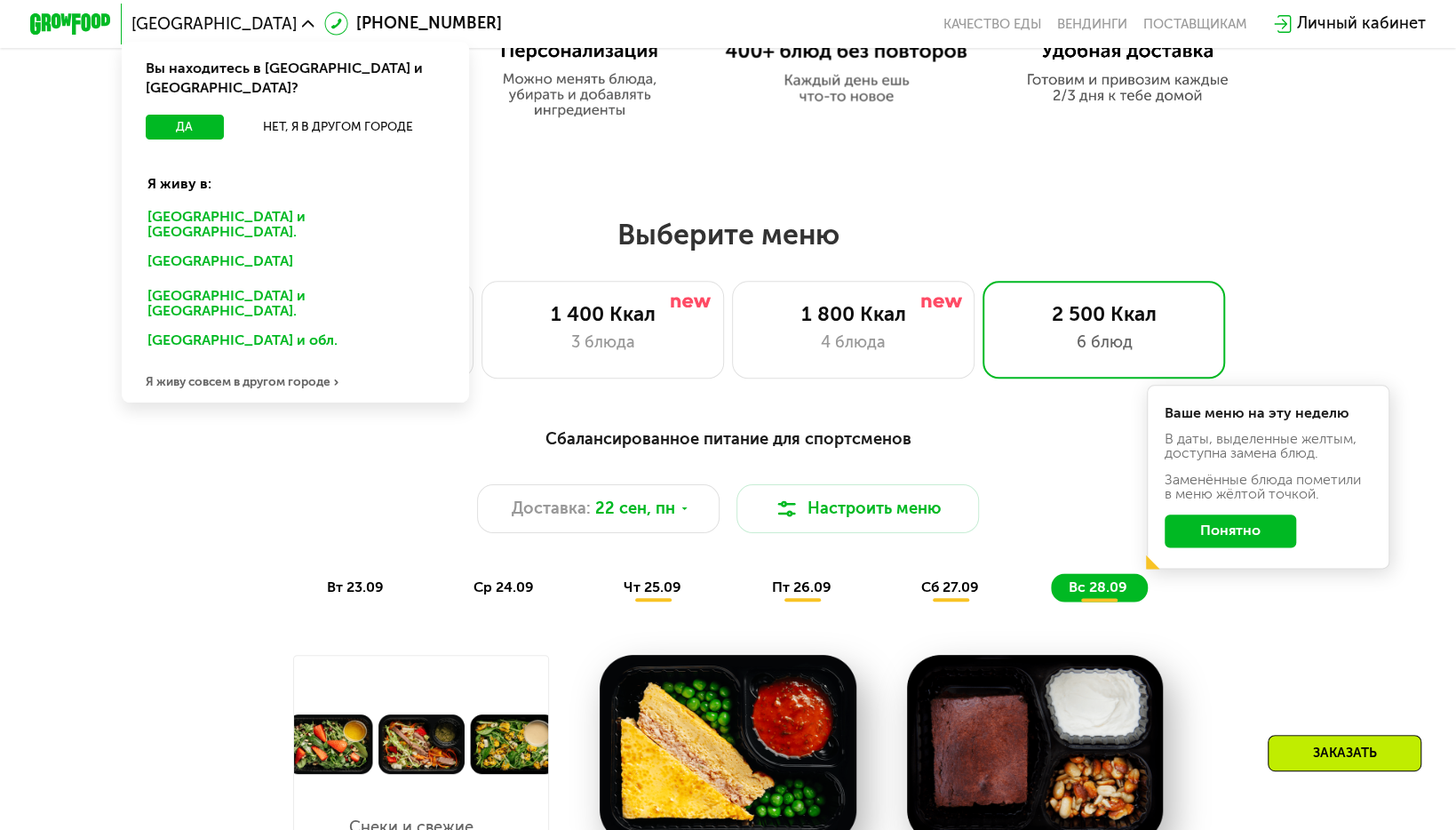
click at [243, 202] on div "[GEOGRAPHIC_DATA] и [GEOGRAPHIC_DATA]." at bounding box center [295, 224] width 323 height 43
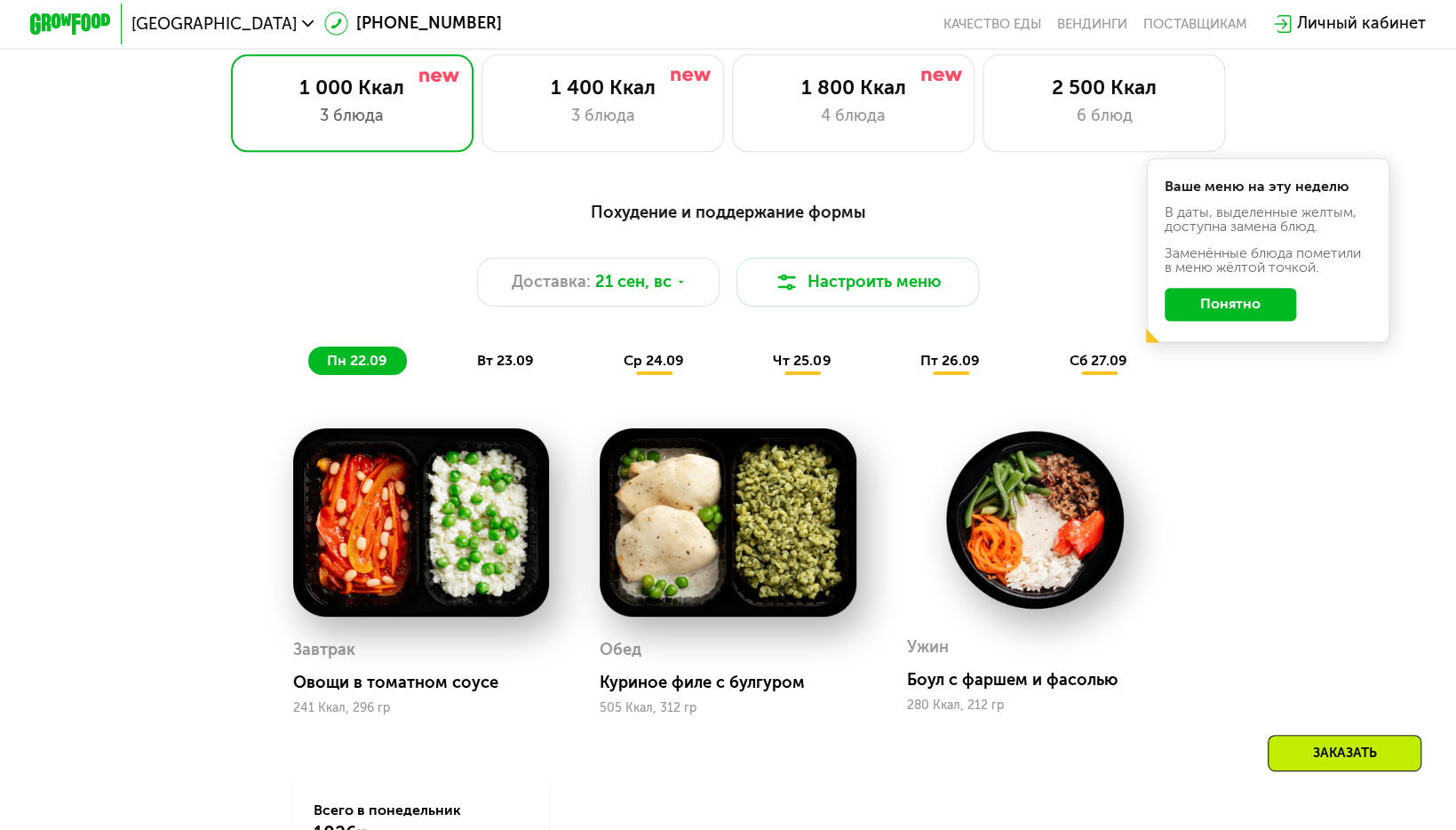
scroll to position [1313, 0]
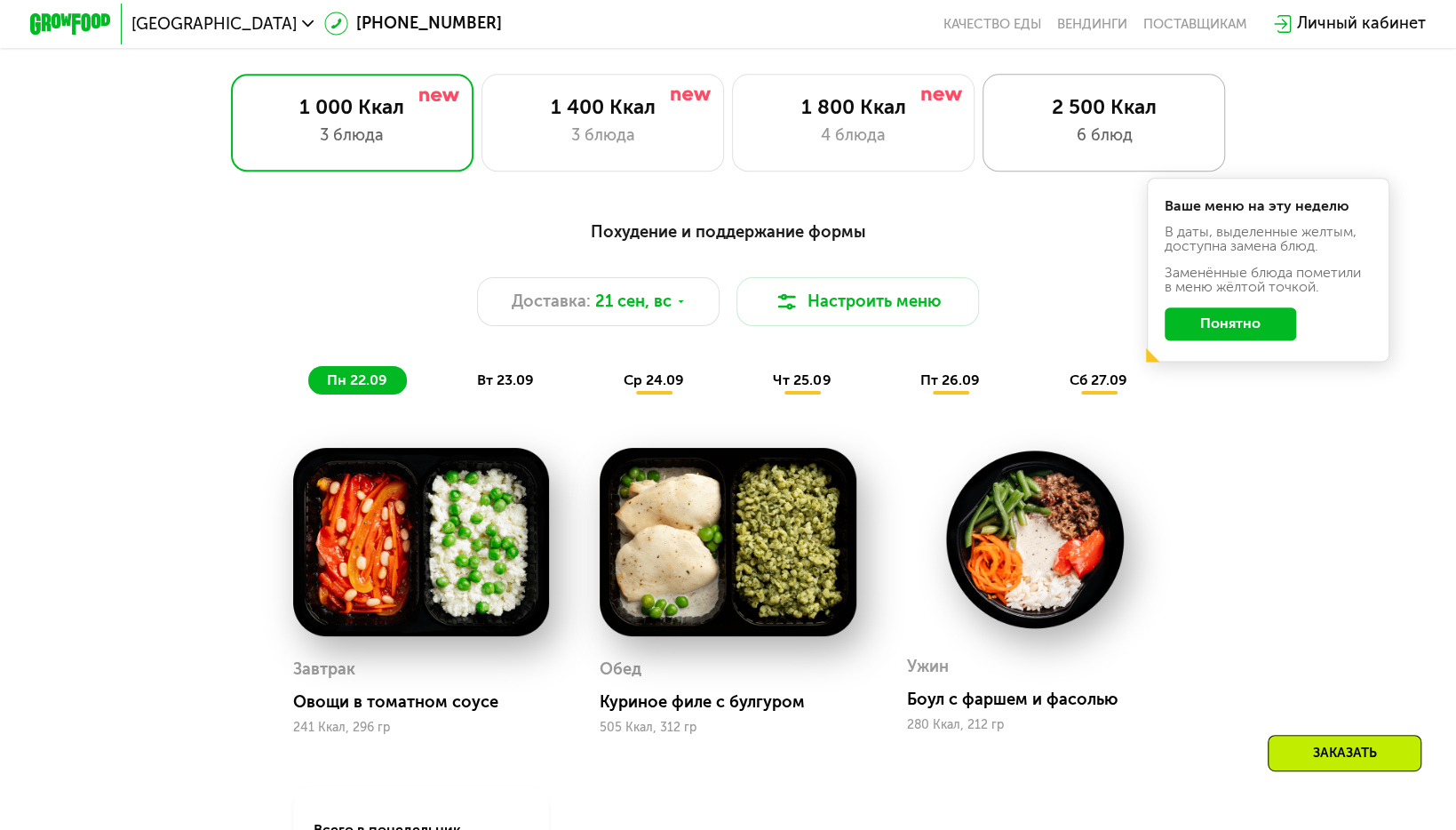
click at [1042, 148] on div "6 блюд" at bounding box center [1104, 136] width 200 height 24
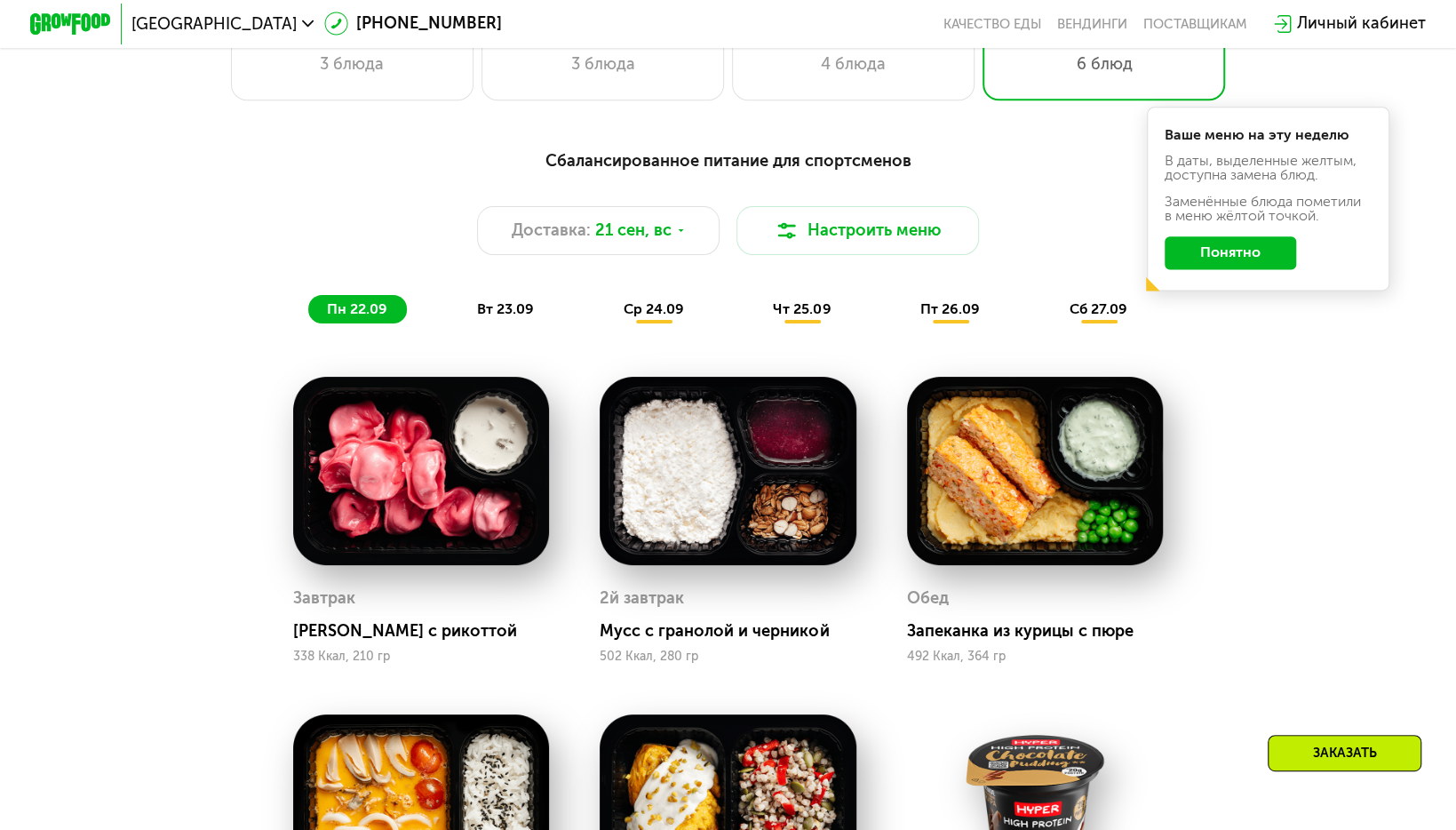
scroll to position [1384, 0]
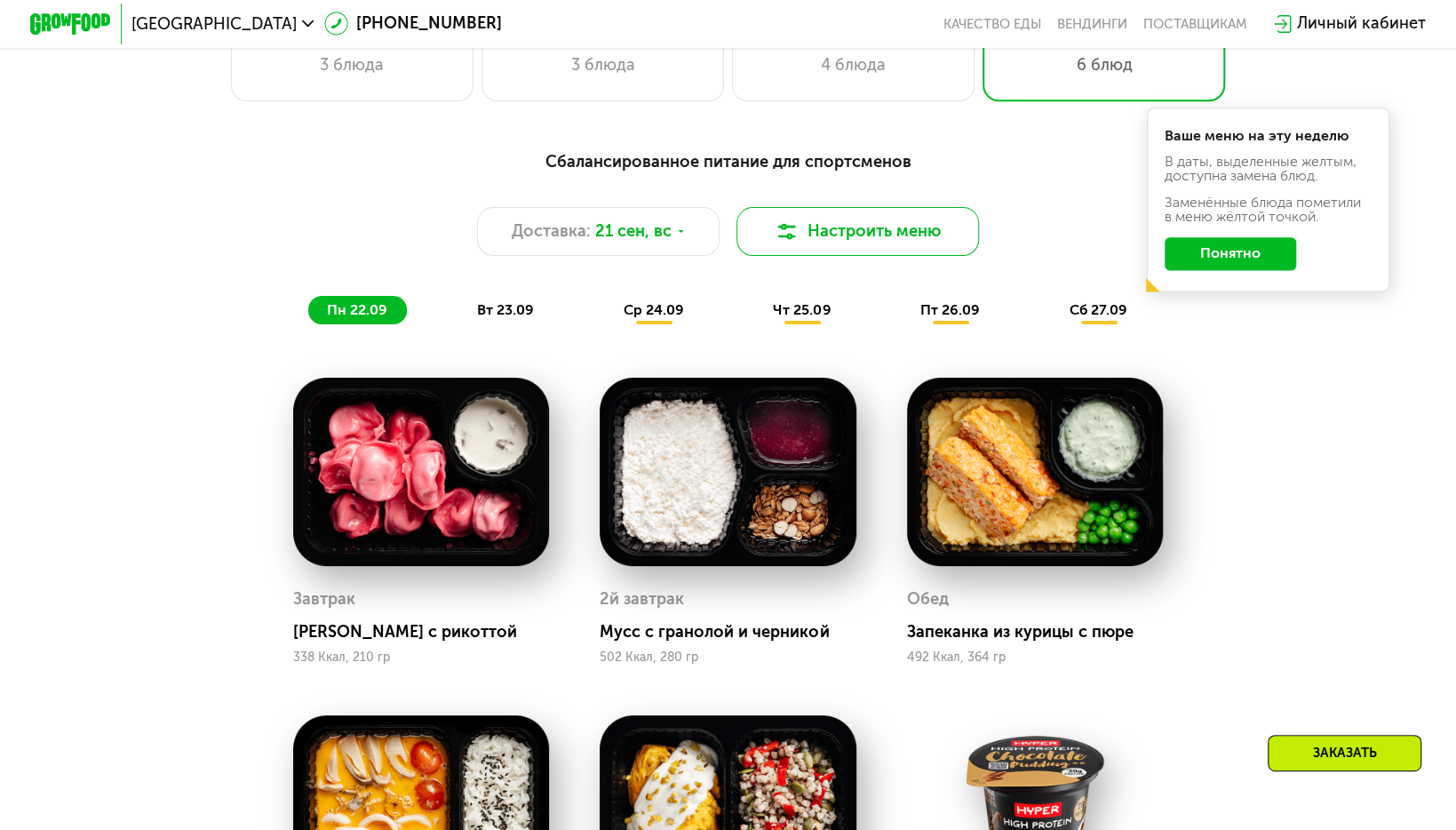
click at [771, 242] on button "Настроить меню" at bounding box center [857, 231] width 243 height 49
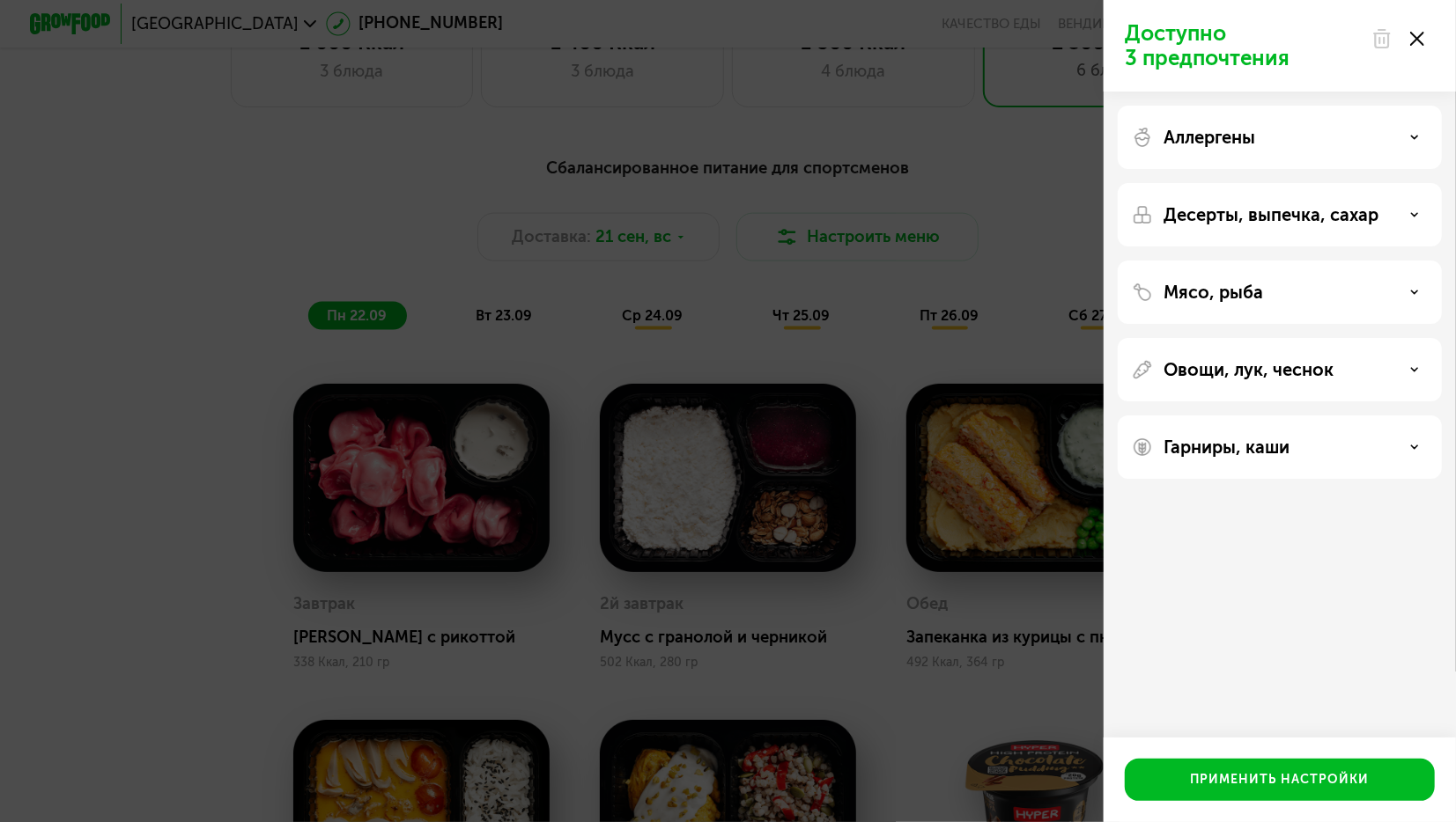
click at [1251, 442] on p "Гарниры, каши" at bounding box center [1226, 447] width 126 height 21
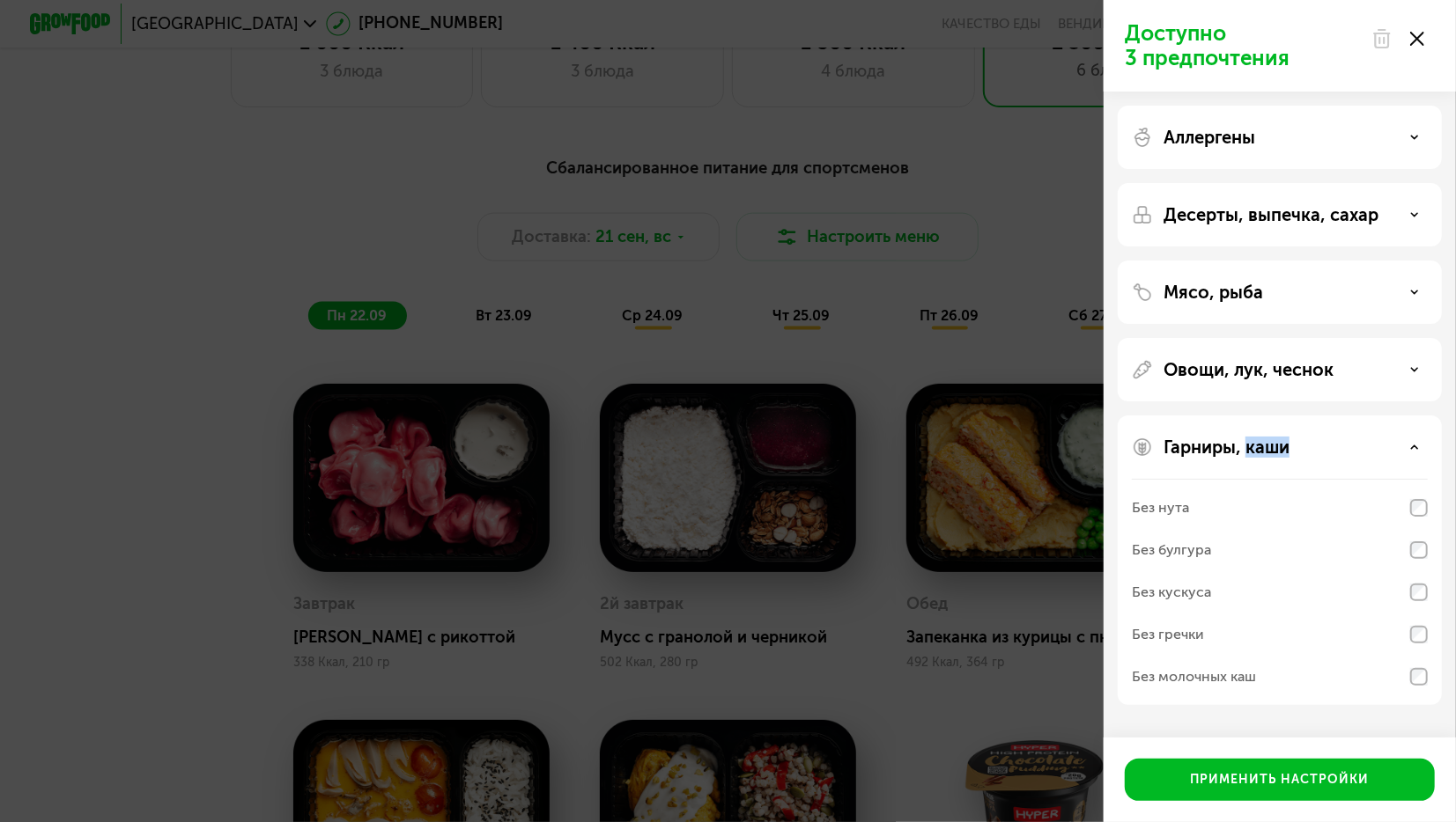
click at [1251, 442] on p "Гарниры, каши" at bounding box center [1226, 447] width 126 height 21
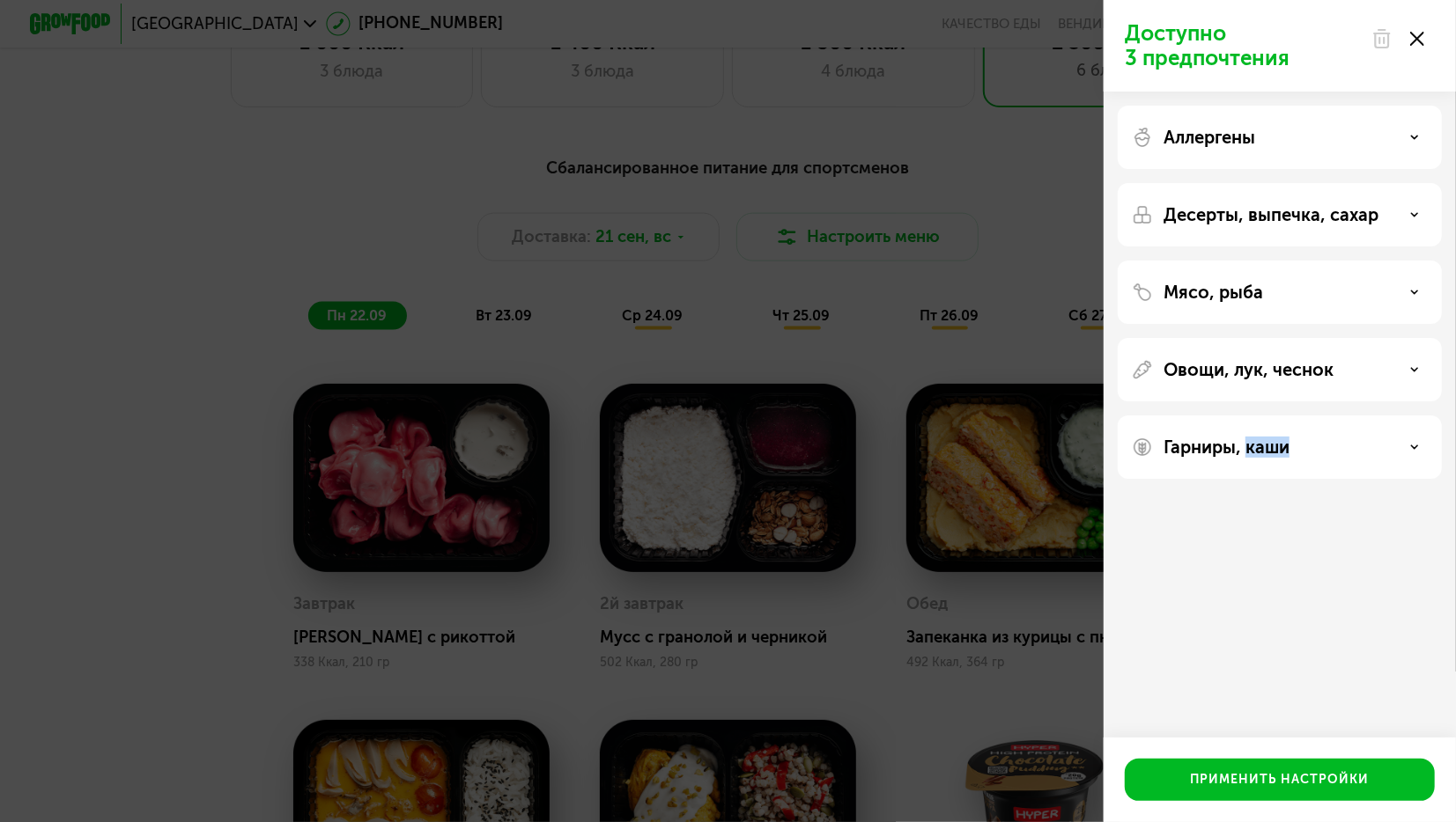
click at [1251, 442] on p "Гарниры, каши" at bounding box center [1226, 447] width 126 height 21
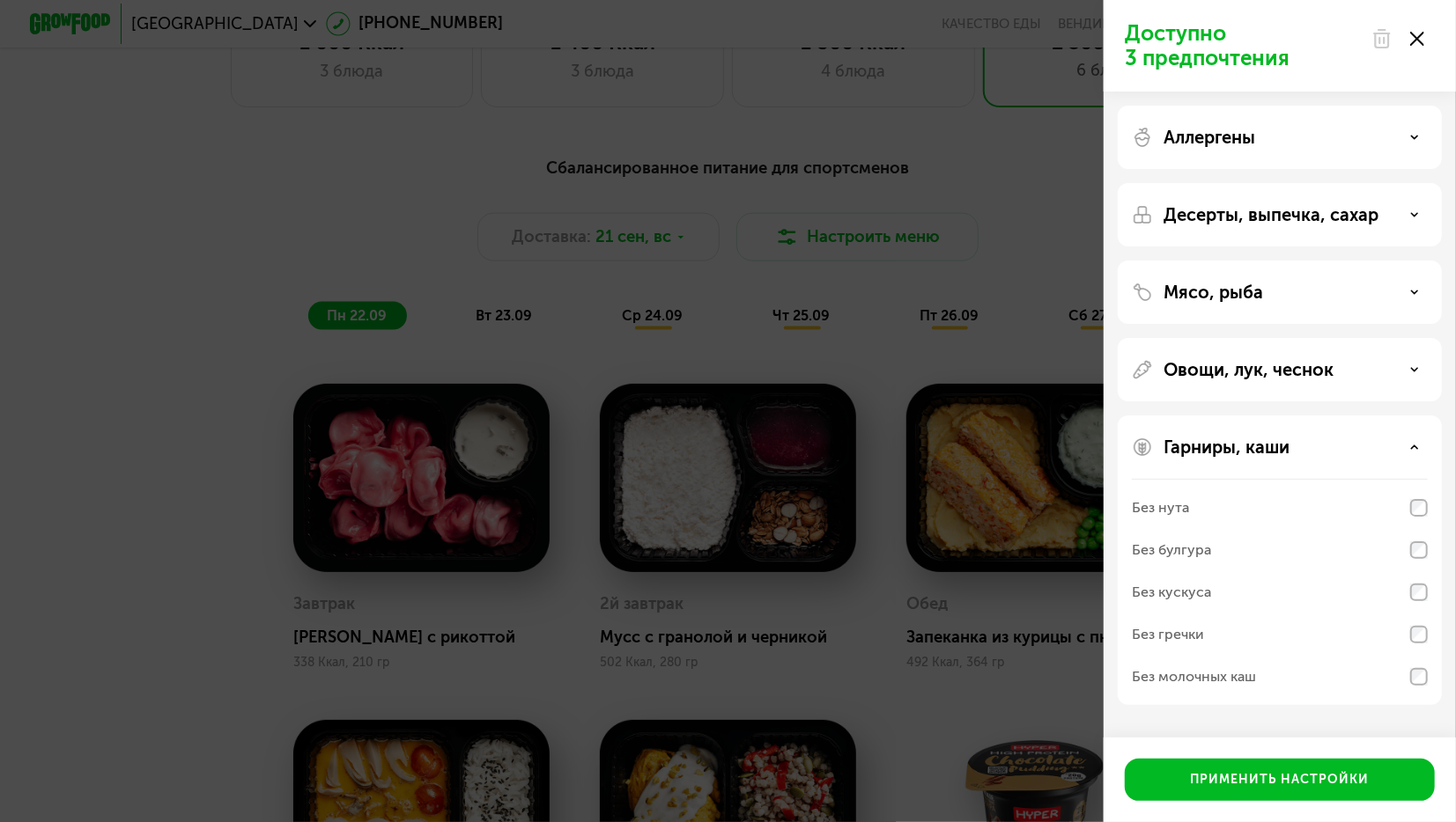
click at [1280, 303] on div "Мясо, рыба" at bounding box center [1279, 292] width 324 height 63
click at [1296, 212] on p "Десерты, выпечка, сахар" at bounding box center [1270, 214] width 215 height 21
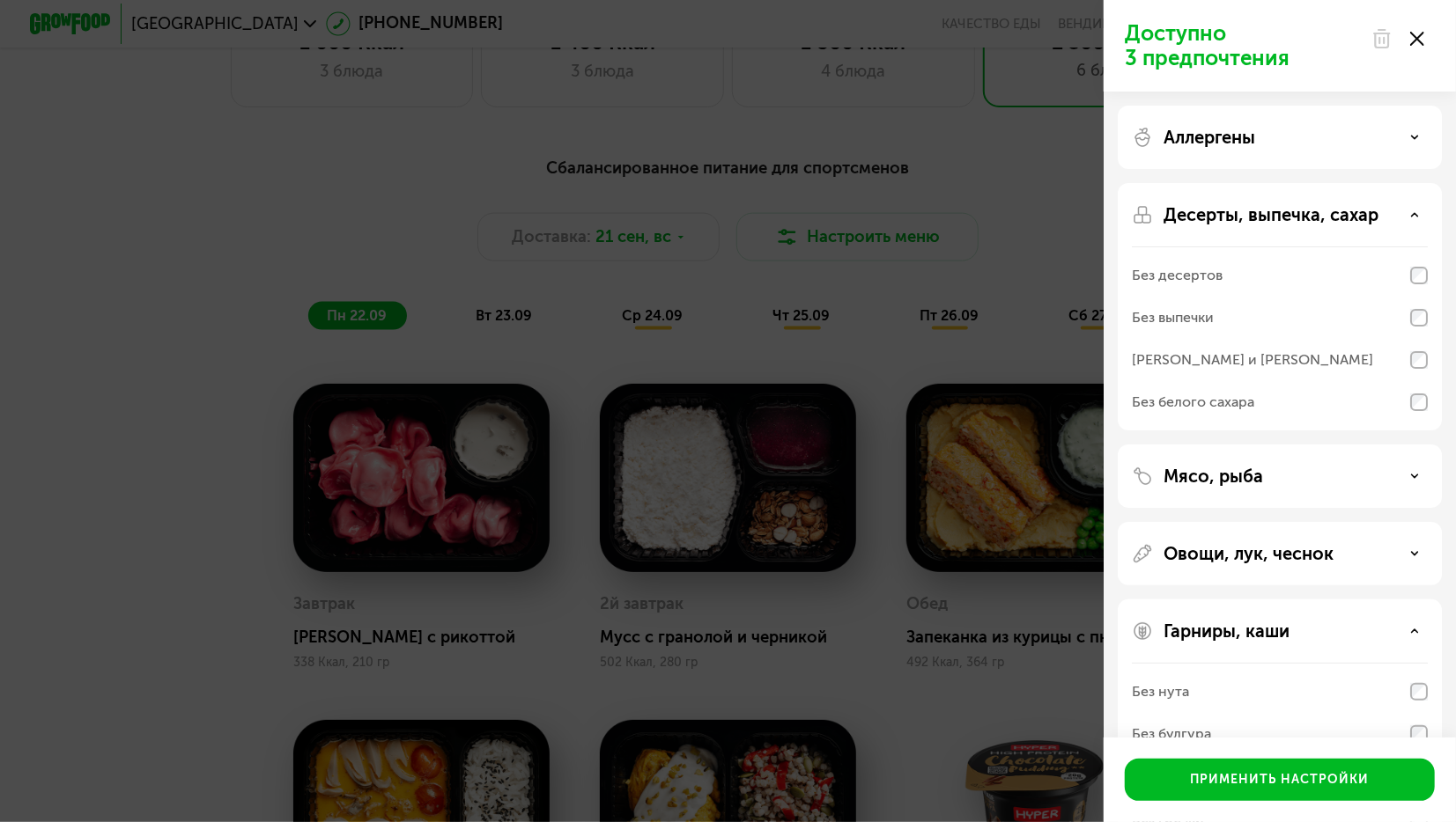
click at [1413, 35] on use at bounding box center [1417, 38] width 14 height 14
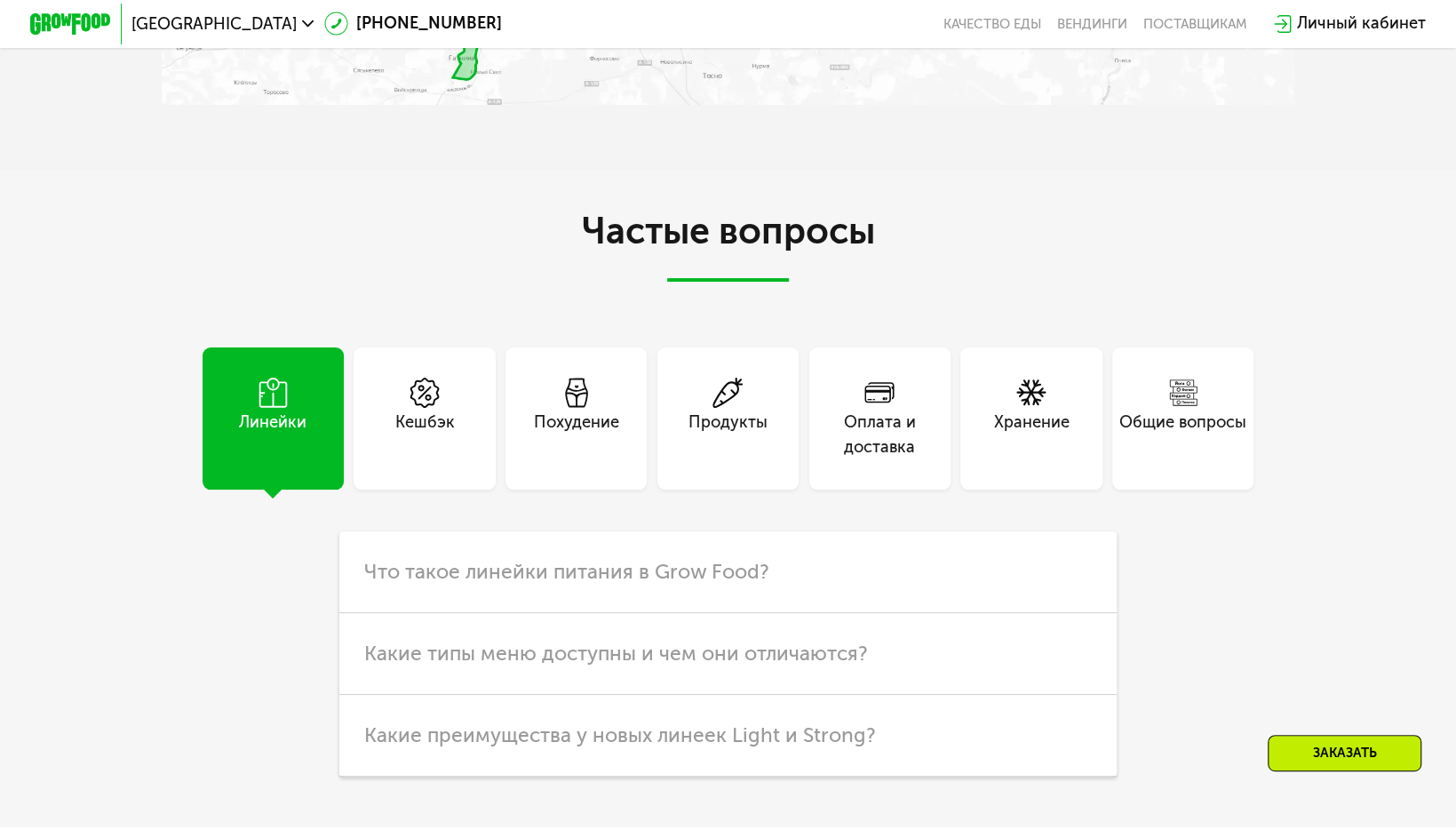
scroll to position [5428, 0]
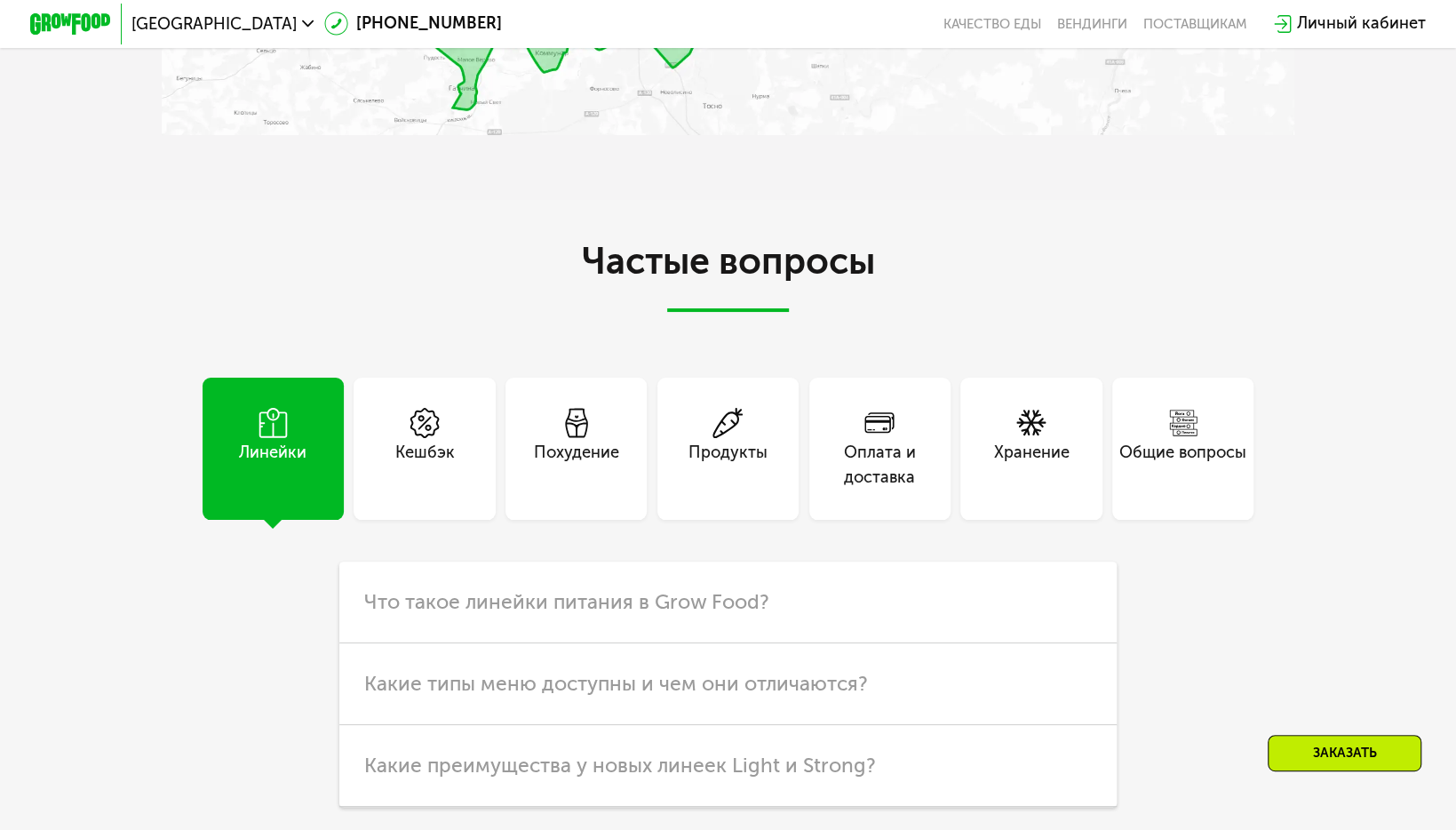
click at [693, 489] on div "Продукты" at bounding box center [728, 465] width 79 height 49
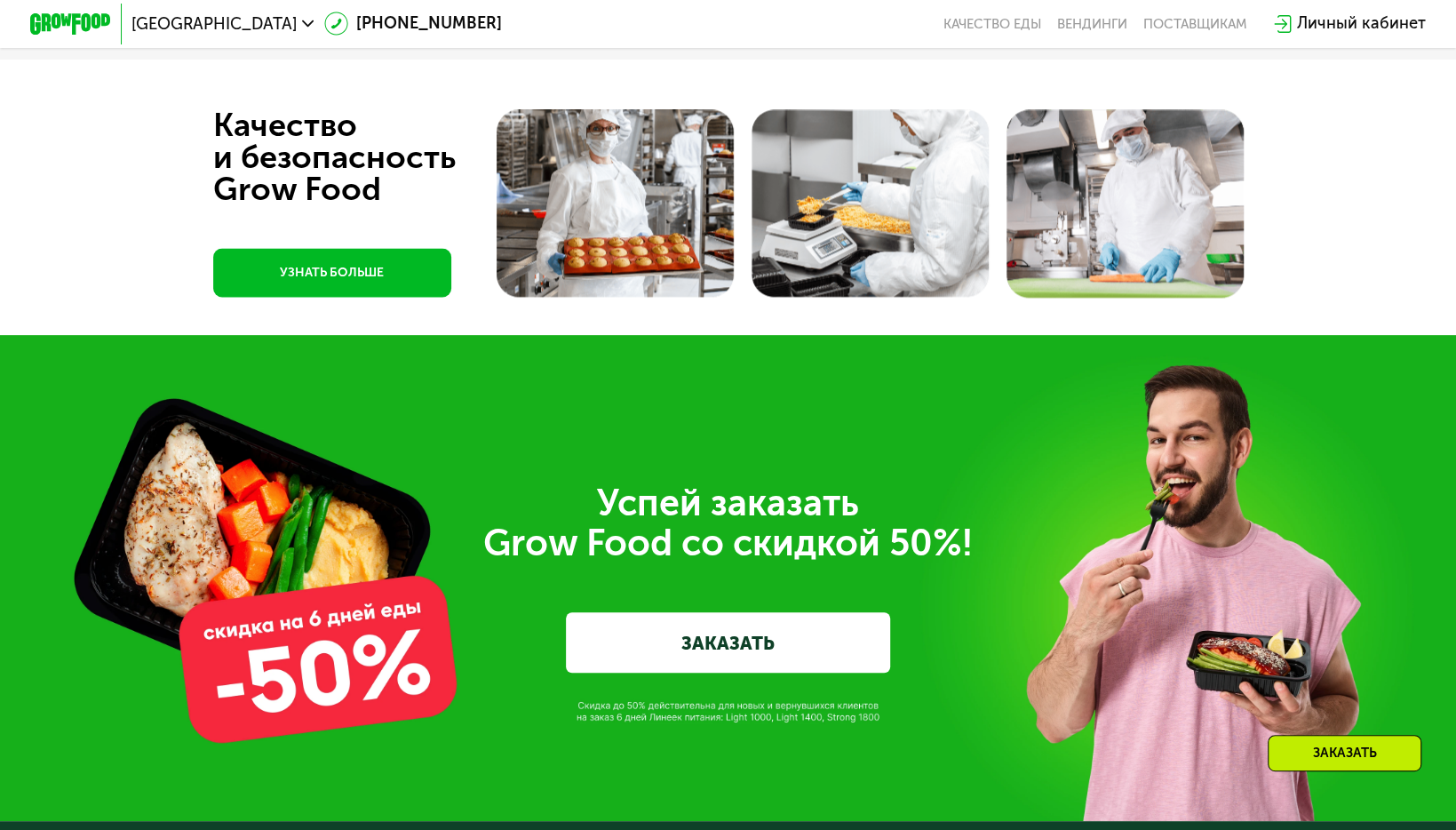
scroll to position [6141, 0]
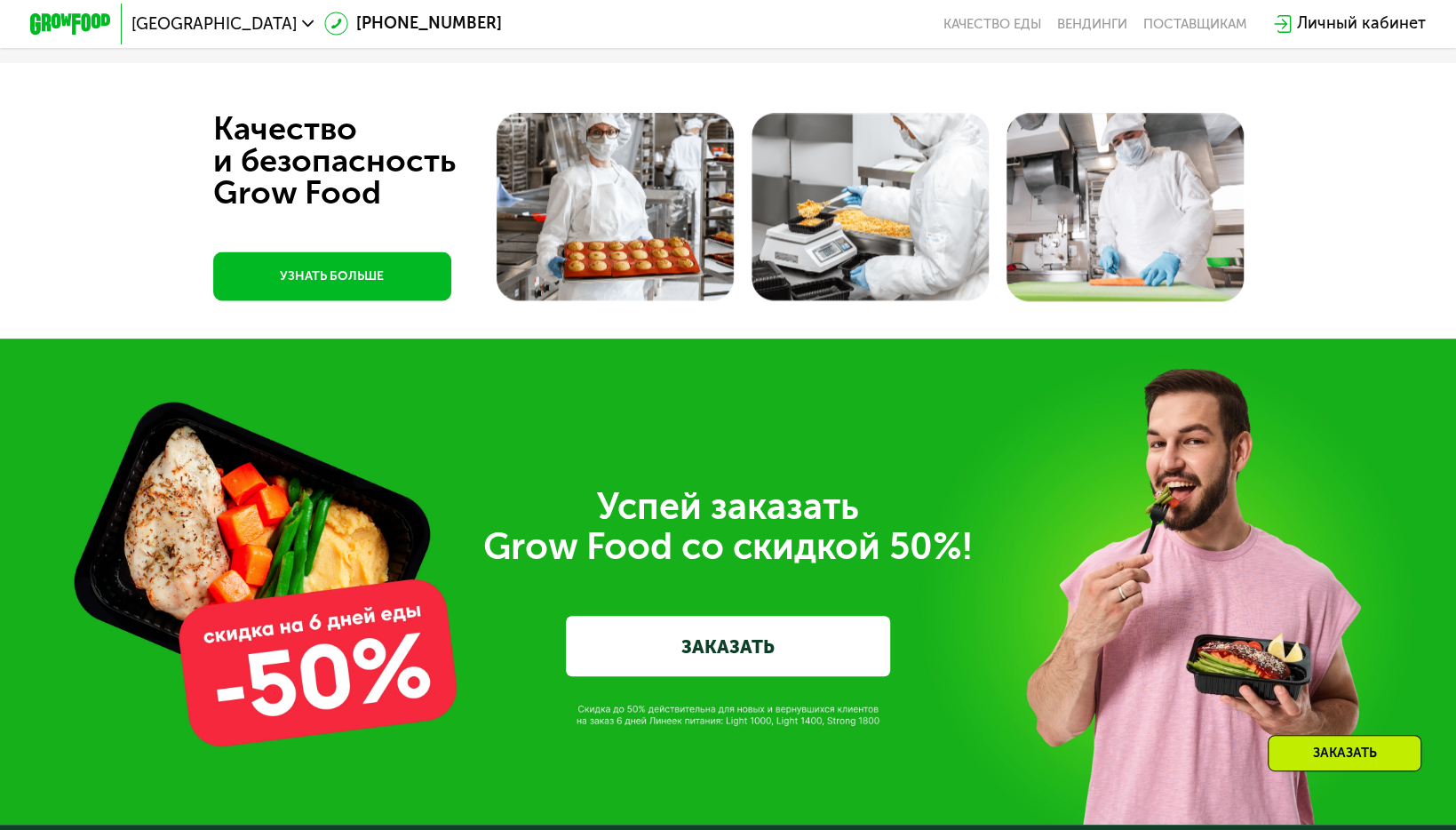
click at [606, 384] on div "Успей заказать  Grow Food со скидкой 50%! ЗАКАЗАТЬ" at bounding box center [728, 580] width 1456 height 485
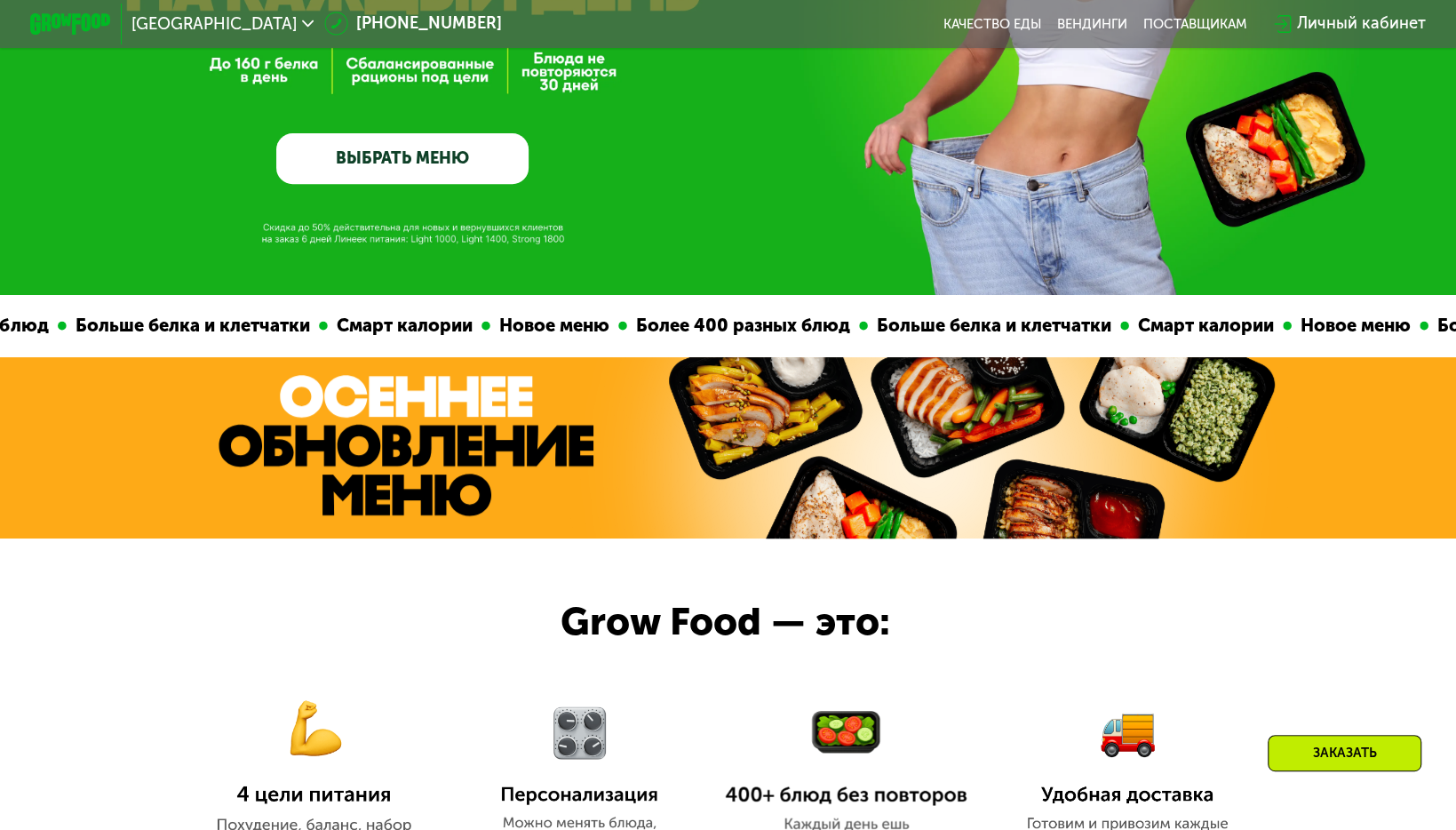
scroll to position [0, 0]
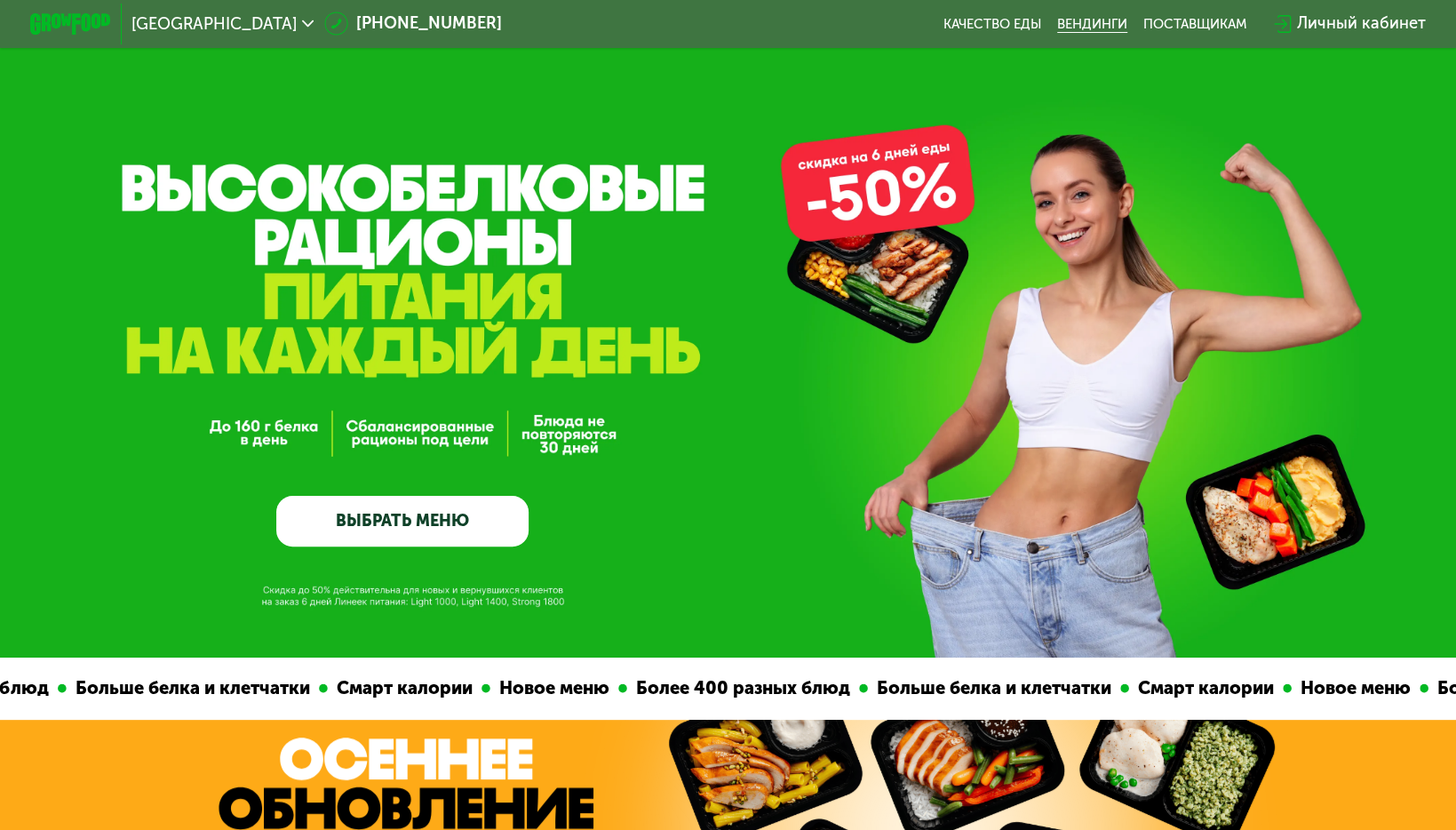
click at [1087, 32] on link "Вендинги" at bounding box center [1092, 23] width 70 height 16
